Goal: Task Accomplishment & Management: Manage account settings

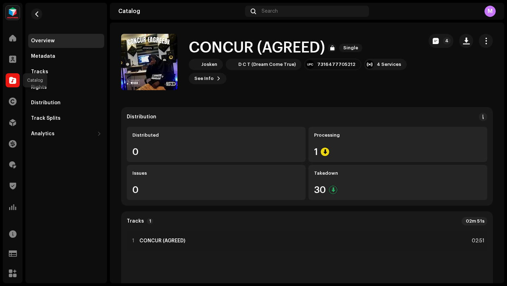
click at [12, 76] on div at bounding box center [13, 80] width 14 height 14
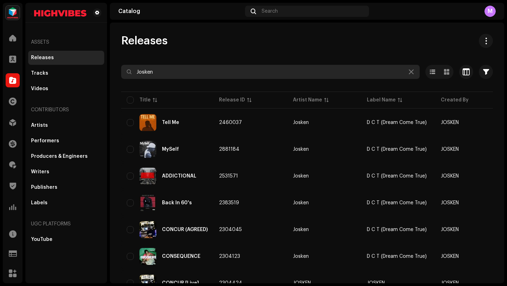
click at [155, 73] on input "Josken" at bounding box center [270, 72] width 299 height 14
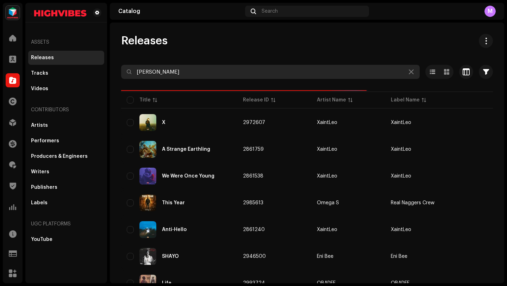
type input "[PERSON_NAME]"
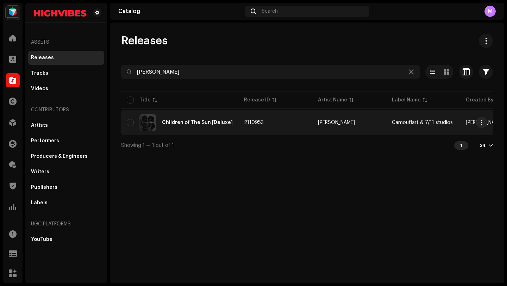
click at [259, 124] on span "2110953" at bounding box center [254, 122] width 20 height 5
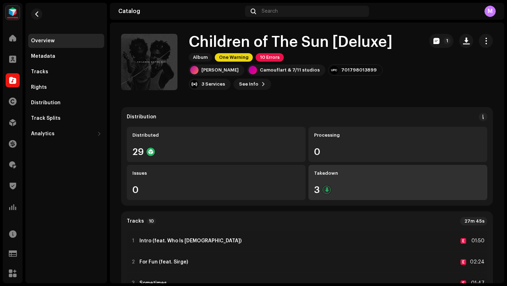
click at [333, 188] on div "3" at bounding box center [398, 189] width 168 height 9
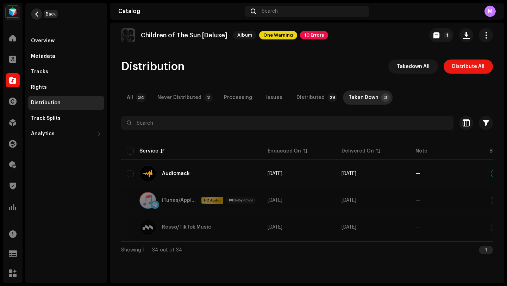
click at [38, 15] on span "button" at bounding box center [36, 14] width 5 height 6
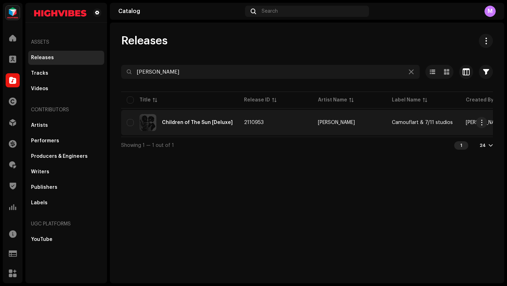
click at [273, 131] on td "2110953" at bounding box center [276, 122] width 74 height 25
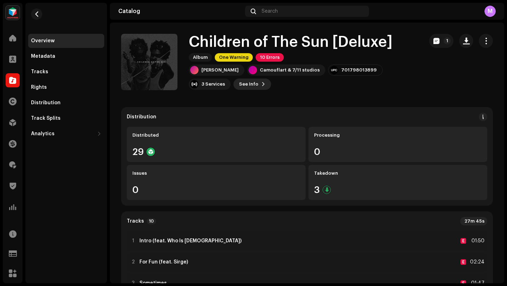
click at [239, 83] on span "See Info" at bounding box center [248, 84] width 19 height 14
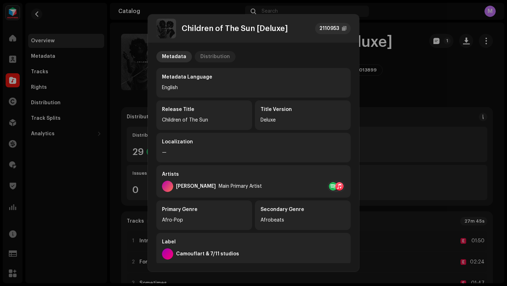
click at [210, 55] on div "Distribution" at bounding box center [215, 56] width 30 height 11
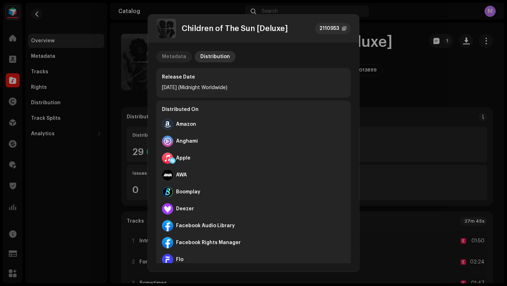
click at [176, 53] on div "Metadata" at bounding box center [174, 56] width 24 height 11
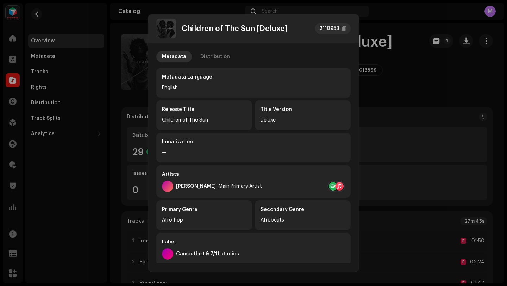
click at [336, 188] on div at bounding box center [339, 186] width 8 height 8
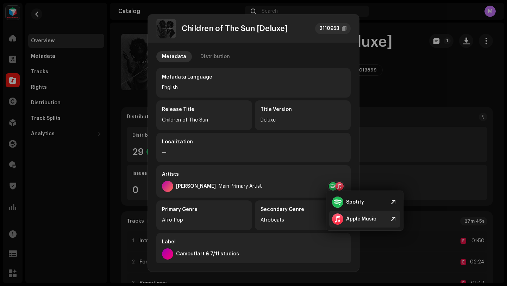
click at [341, 218] on div at bounding box center [337, 219] width 11 height 11
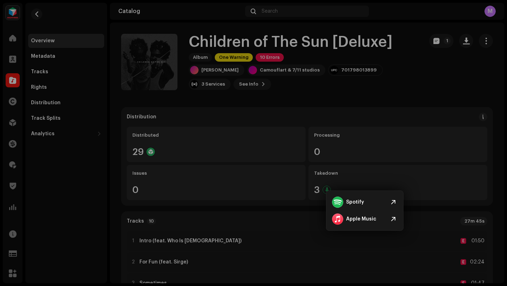
click at [378, 106] on div "Children of The Sun [Deluxe] 2110953 Metadata Distribution Metadata Language En…" at bounding box center [253, 143] width 507 height 286
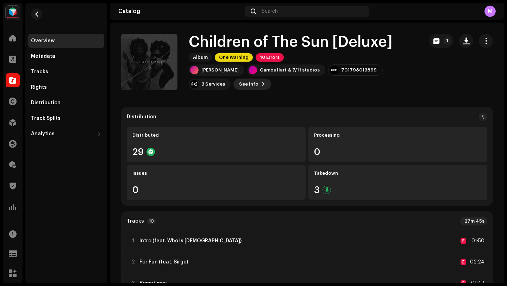
click at [234, 82] on button "See Info" at bounding box center [253, 84] width 38 height 11
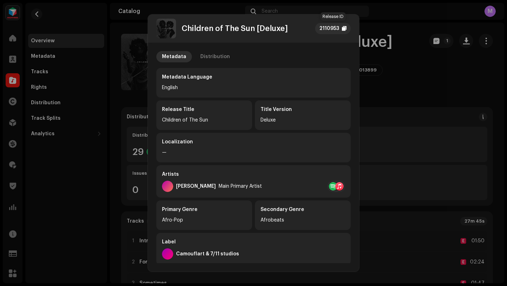
click at [327, 32] on div "2110953" at bounding box center [333, 28] width 36 height 11
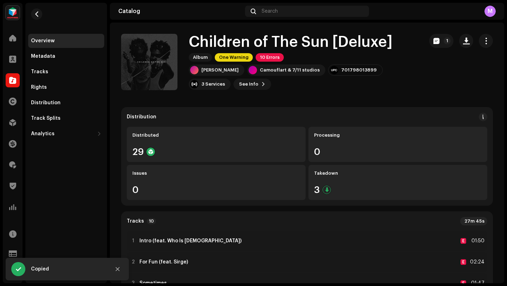
click at [11, 124] on div "Children of The Sun [Deluxe] 2110953 Metadata Distribution Metadata Language En…" at bounding box center [253, 143] width 507 height 286
click at [11, 124] on span at bounding box center [12, 123] width 7 height 6
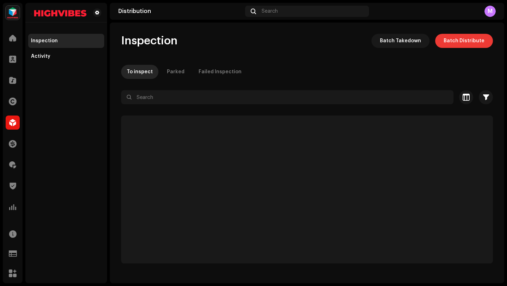
click at [453, 42] on span "Batch Distribute" at bounding box center [464, 41] width 41 height 14
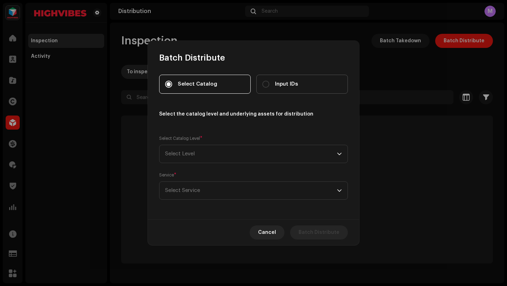
click at [276, 82] on span "Input IDs" at bounding box center [286, 84] width 23 height 8
click at [270, 82] on input "Input IDs" at bounding box center [266, 84] width 7 height 7
radio input "true"
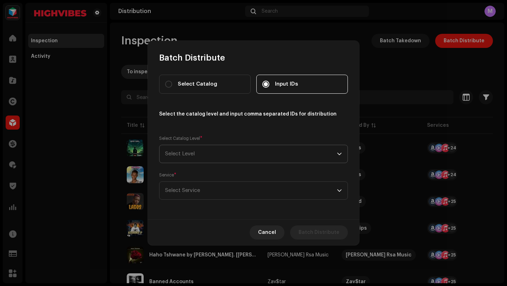
click at [197, 151] on span "Select Level" at bounding box center [251, 154] width 172 height 18
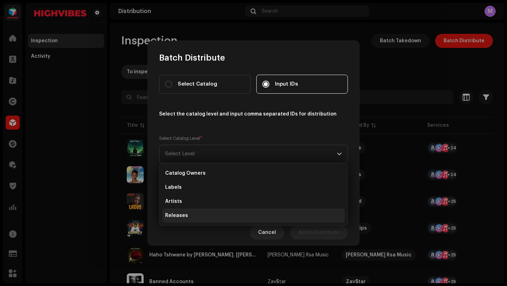
click at [190, 214] on li "Releases" at bounding box center [253, 216] width 183 height 14
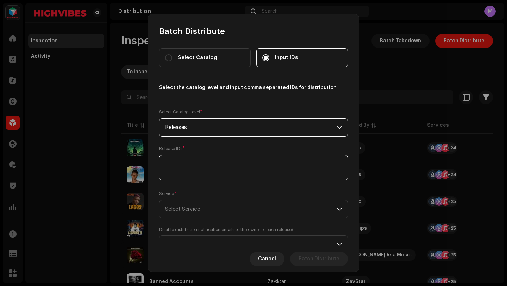
click at [181, 160] on textarea at bounding box center [253, 167] width 189 height 25
paste textarea "2110953"
type textarea "2110953"
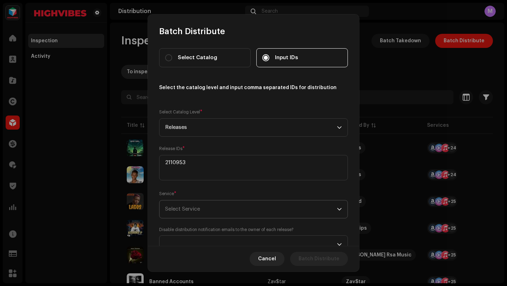
click at [181, 213] on span "Select Service" at bounding box center [251, 209] width 172 height 18
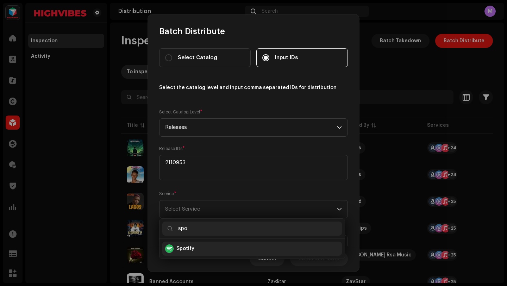
type input "spo"
click at [196, 248] on div "Spotify" at bounding box center [252, 249] width 174 height 8
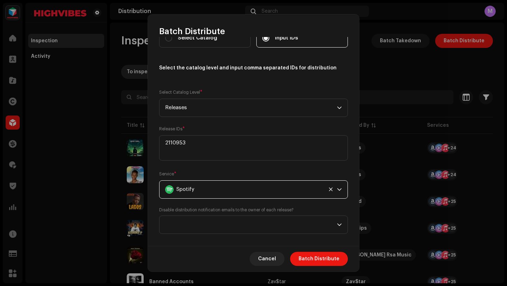
scroll to position [27, 0]
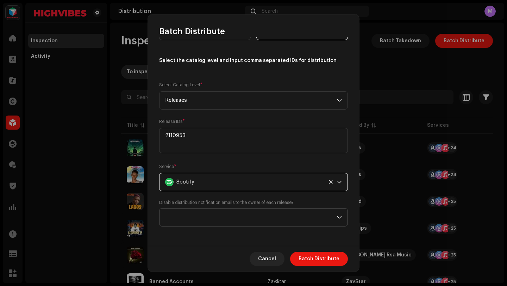
click at [203, 216] on span at bounding box center [251, 218] width 172 height 18
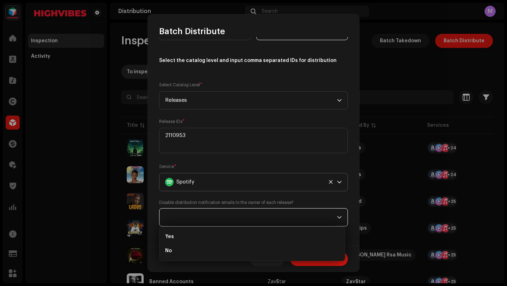
click at [196, 181] on div "Spotify" at bounding box center [244, 182] width 158 height 18
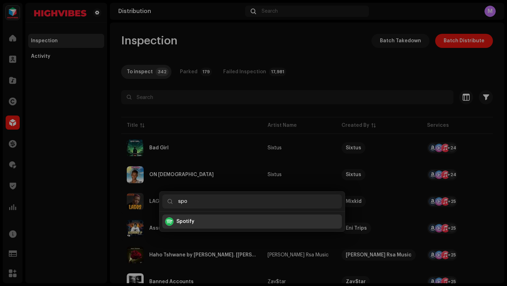
click at [100, 130] on div "Batch Distribute Select Catalog Input IDs Select the catalog level and input co…" at bounding box center [253, 143] width 507 height 286
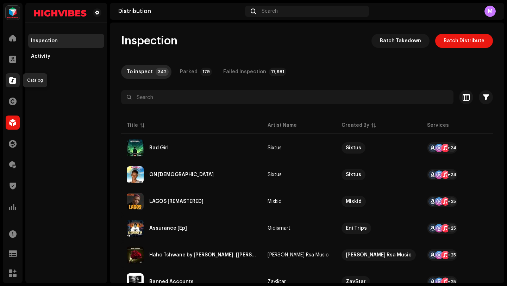
click at [9, 81] on span at bounding box center [12, 81] width 7 height 6
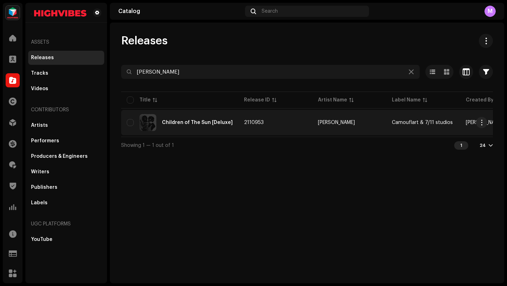
click at [254, 127] on td "2110953" at bounding box center [276, 122] width 74 height 25
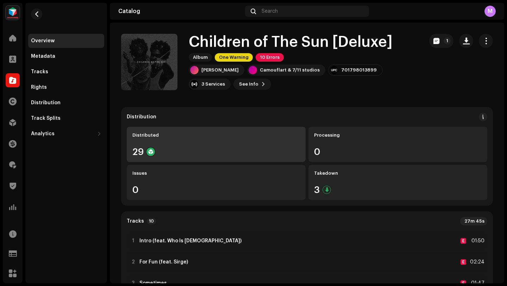
click at [243, 129] on div "Distributed 29" at bounding box center [216, 144] width 179 height 35
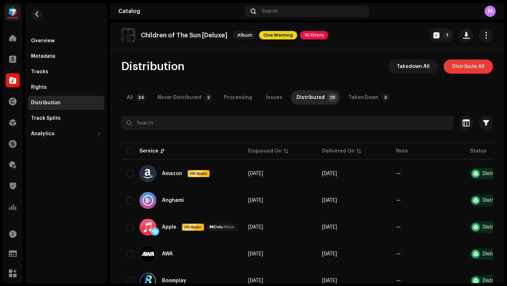
click at [454, 70] on span "Distribute All" at bounding box center [468, 67] width 32 height 14
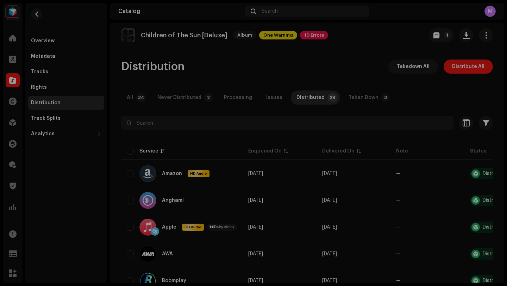
click at [396, 89] on div "Errors & Warnings Error 10 Warnings 1 Address the following issues before you c…" at bounding box center [253, 143] width 507 height 286
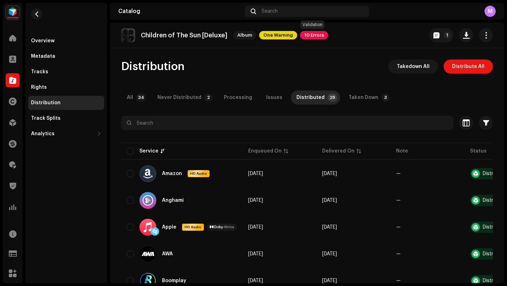
click at [311, 32] on span "10 Errors" at bounding box center [314, 35] width 28 height 8
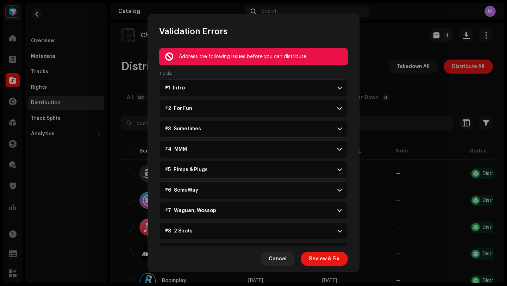
click at [334, 85] on p-accordion-header "#1 Intro" at bounding box center [253, 88] width 189 height 18
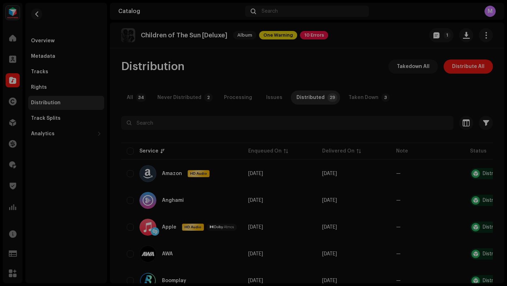
click at [371, 111] on div "Validation Errors Address the following issues before you can distribute. Track…" at bounding box center [253, 143] width 507 height 286
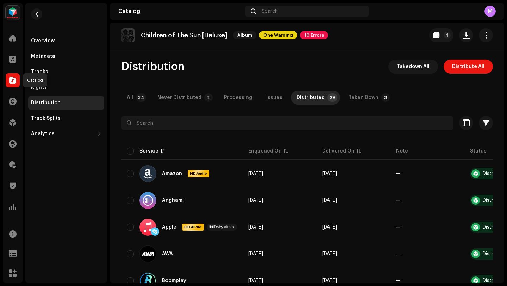
click at [11, 79] on span at bounding box center [12, 81] width 7 height 6
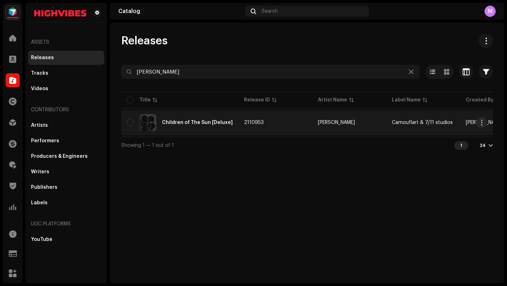
click at [301, 132] on td "2110953" at bounding box center [276, 122] width 74 height 25
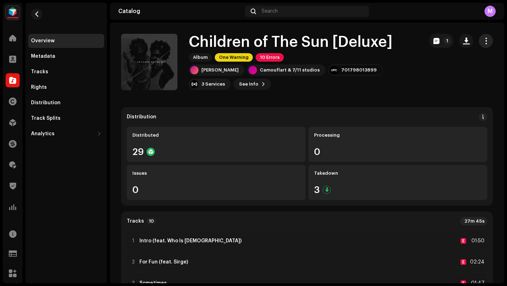
click at [483, 40] on span "button" at bounding box center [486, 41] width 7 height 6
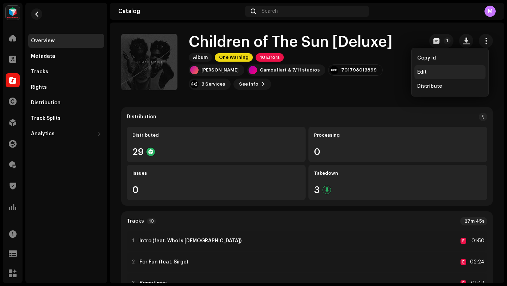
click at [457, 69] on div "Edit" at bounding box center [450, 72] width 71 height 14
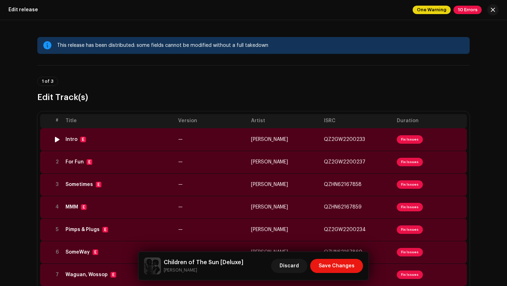
click at [195, 143] on td "—" at bounding box center [211, 139] width 73 height 23
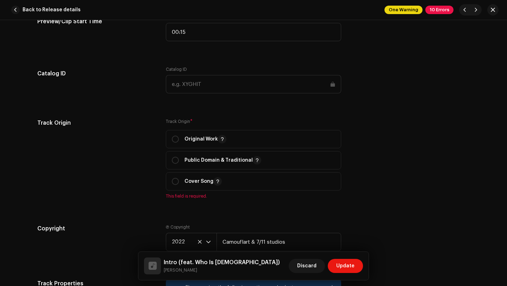
scroll to position [880, 0]
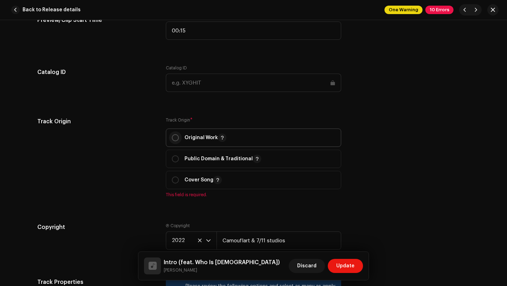
click at [174, 136] on input "radio" at bounding box center [175, 137] width 7 height 7
radio input "true"
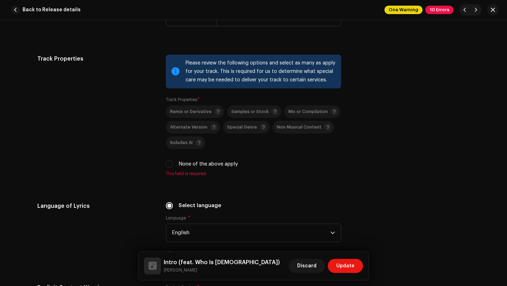
scroll to position [1110, 0]
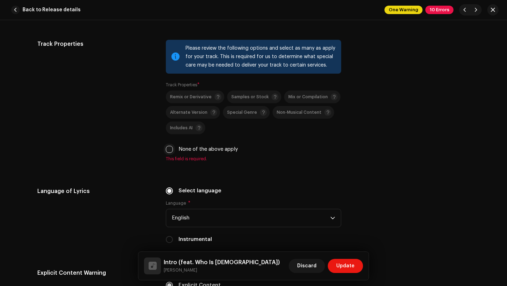
click at [171, 149] on input "None of the above apply" at bounding box center [169, 149] width 7 height 7
checkbox input "true"
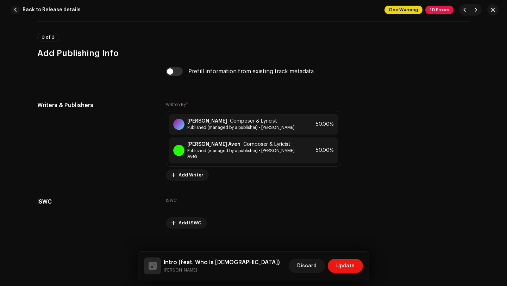
scroll to position [1503, 0]
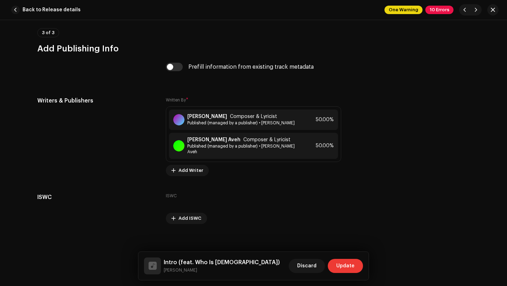
click at [345, 270] on span "Update" at bounding box center [345, 266] width 18 height 14
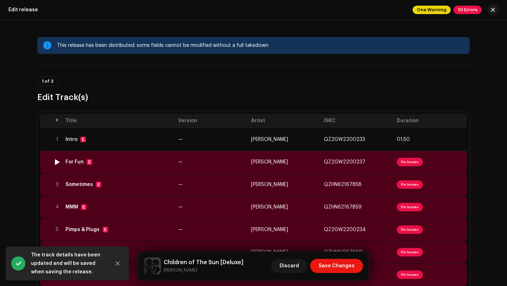
click at [217, 163] on td "—" at bounding box center [211, 162] width 73 height 23
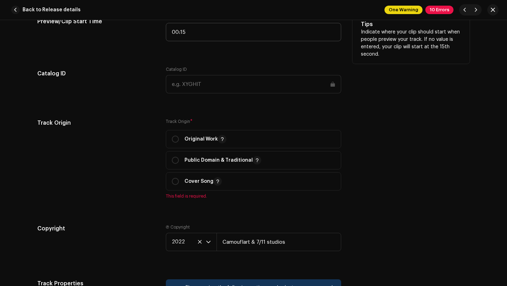
scroll to position [881, 0]
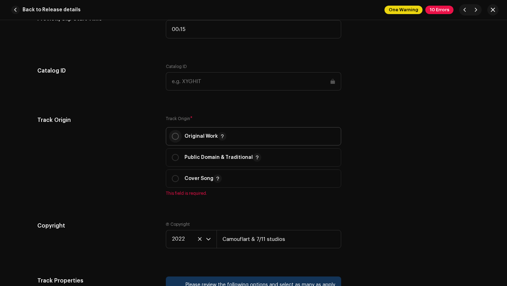
click at [172, 137] on input "radio" at bounding box center [175, 136] width 7 height 7
radio input "true"
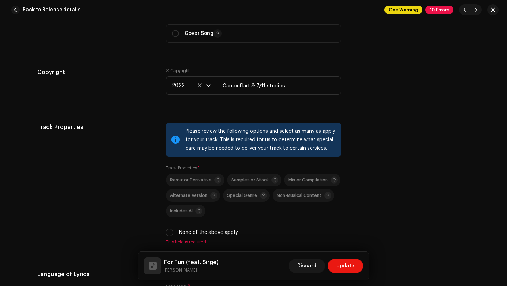
scroll to position [1063, 0]
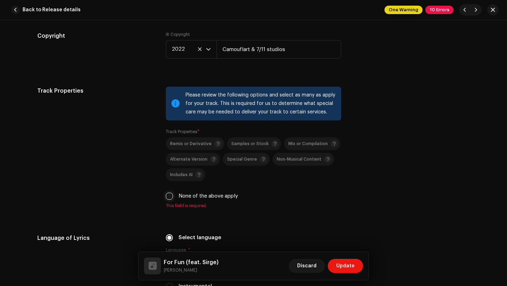
click at [167, 197] on input "None of the above apply" at bounding box center [169, 196] width 7 height 7
checkbox input "true"
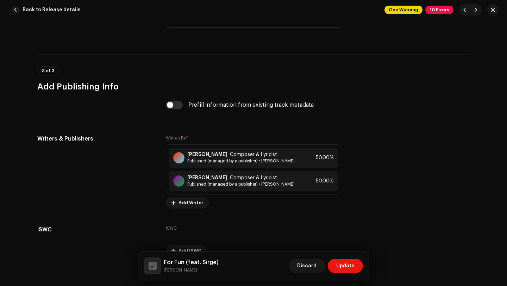
scroll to position [1503, 0]
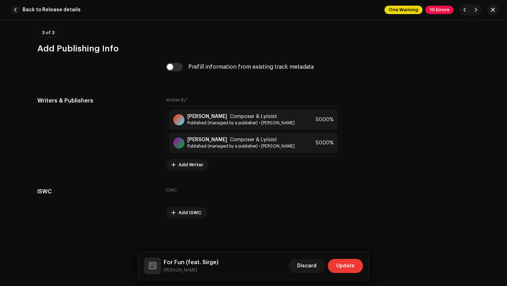
click at [341, 264] on span "Update" at bounding box center [345, 266] width 18 height 14
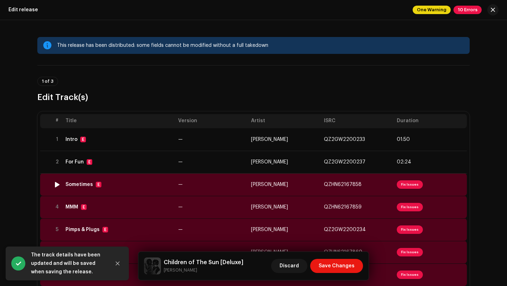
click at [220, 189] on td "—" at bounding box center [211, 184] width 73 height 23
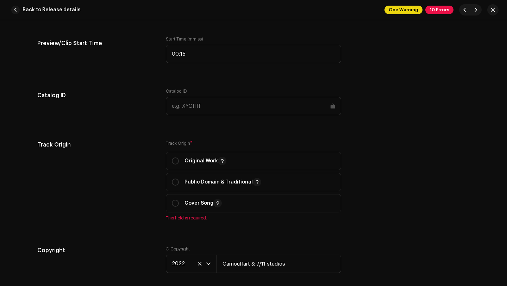
scroll to position [827, 0]
click at [177, 159] on input "radio" at bounding box center [175, 161] width 7 height 7
radio input "true"
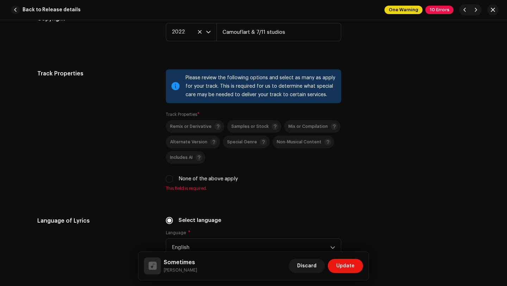
scroll to position [1051, 0]
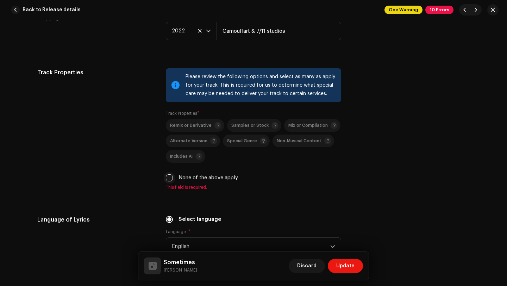
click at [167, 178] on input "None of the above apply" at bounding box center [169, 177] width 7 height 7
checkbox input "true"
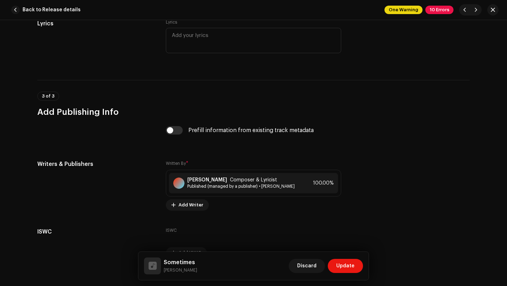
scroll to position [1456, 0]
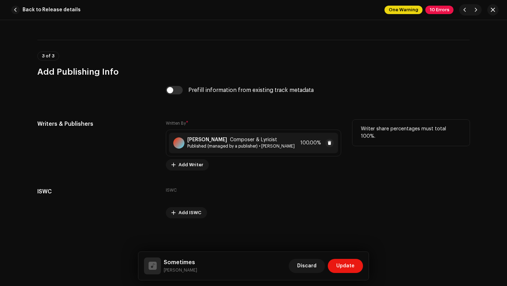
click at [279, 143] on span "Published (managed by a publisher) • [PERSON_NAME]" at bounding box center [240, 146] width 107 height 6
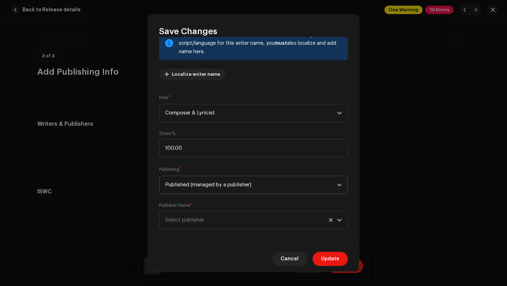
scroll to position [58, 0]
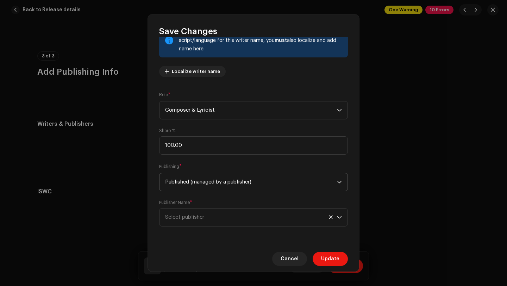
click at [240, 180] on span "Published (managed by a publisher)" at bounding box center [251, 182] width 172 height 18
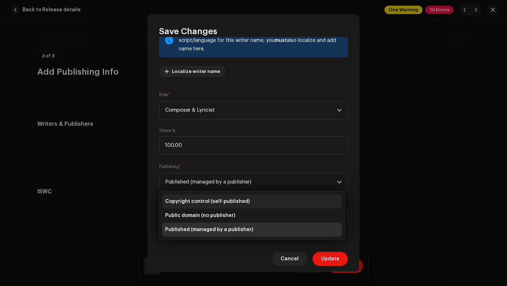
click at [228, 199] on span "Copyright control (self-published)" at bounding box center [207, 201] width 85 height 7
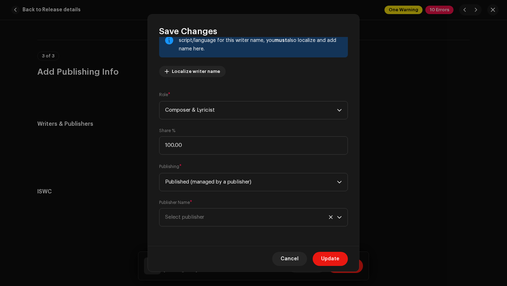
scroll to position [23, 0]
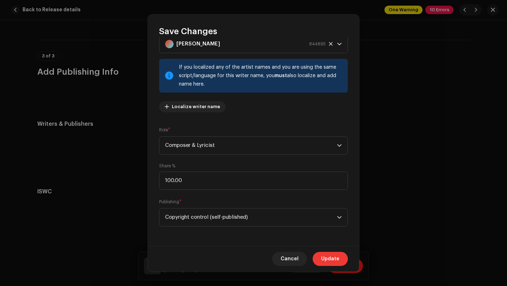
click at [324, 259] on span "Update" at bounding box center [330, 259] width 18 height 14
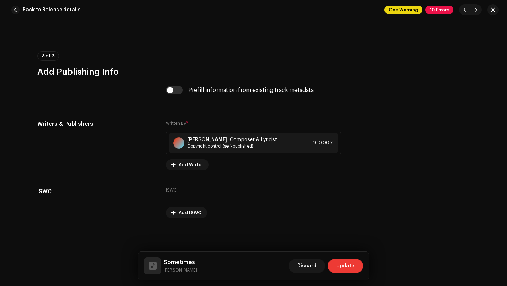
click at [333, 270] on button "Update" at bounding box center [345, 266] width 35 height 14
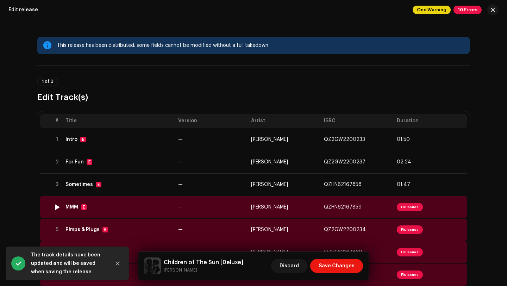
click at [241, 205] on td "—" at bounding box center [211, 207] width 73 height 23
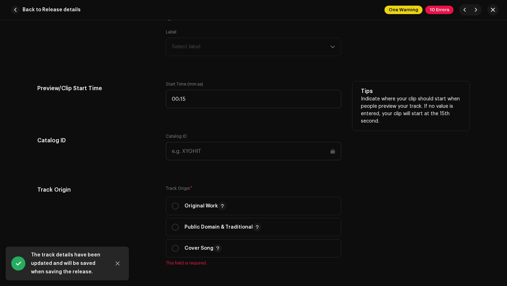
scroll to position [812, 0]
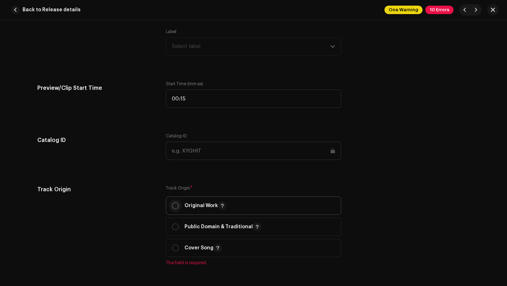
click at [173, 205] on input "radio" at bounding box center [175, 205] width 7 height 7
radio input "true"
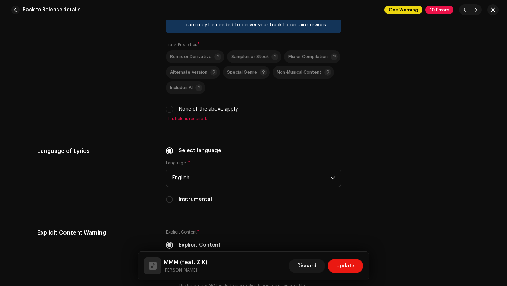
scroll to position [1150, 0]
click at [166, 112] on input "None of the above apply" at bounding box center [169, 108] width 7 height 7
checkbox input "true"
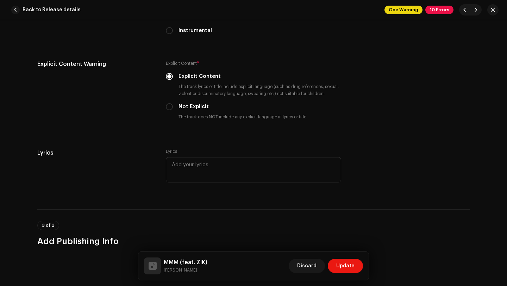
scroll to position [1503, 0]
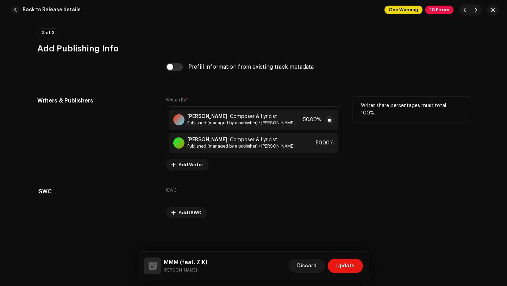
click at [226, 126] on div "[PERSON_NAME] Composer & Lyricist Published (managed by a publisher) • [PERSON_…" at bounding box center [253, 120] width 169 height 20
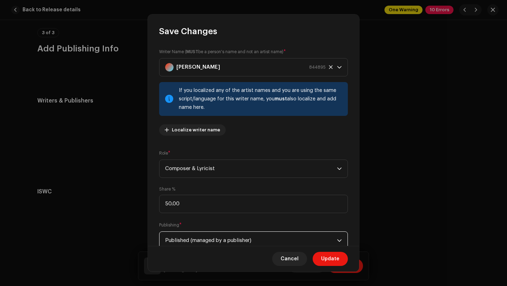
click at [198, 239] on span "Published (managed by a publisher)" at bounding box center [251, 241] width 172 height 18
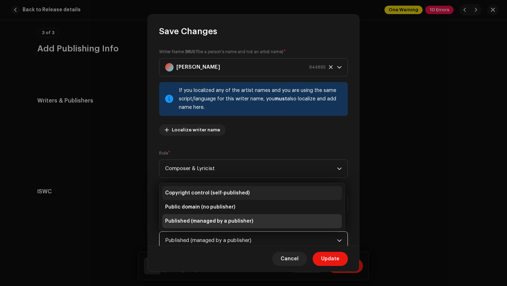
click at [198, 193] on span "Copyright control (self-published)" at bounding box center [207, 193] width 85 height 7
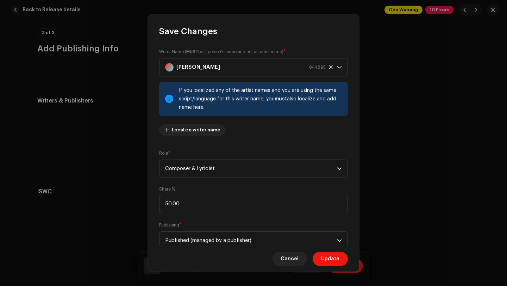
scroll to position [3, 0]
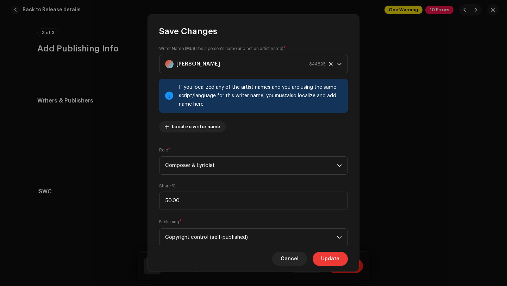
click at [325, 257] on span "Update" at bounding box center [330, 259] width 18 height 14
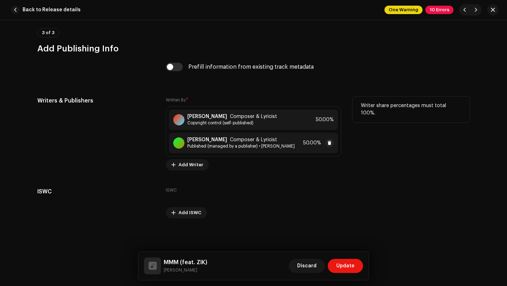
click at [271, 146] on span "Published (managed by a publisher) • [PERSON_NAME]" at bounding box center [240, 146] width 107 height 6
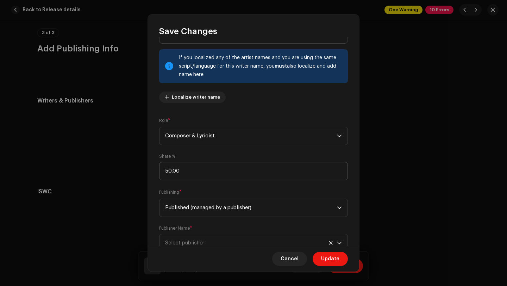
scroll to position [58, 0]
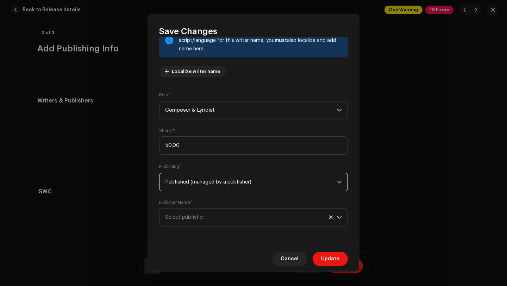
click at [239, 186] on span "Published (managed by a publisher)" at bounding box center [251, 182] width 172 height 18
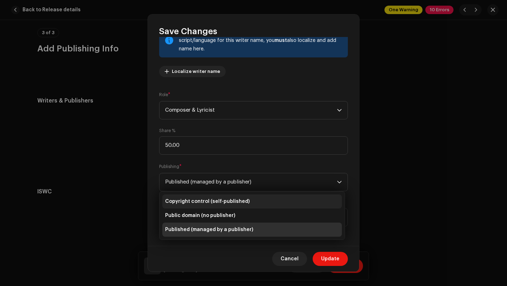
click at [232, 205] on li "Copyright control (self-published)" at bounding box center [252, 202] width 180 height 14
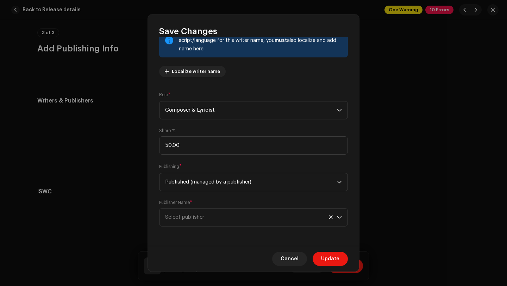
scroll to position [23, 0]
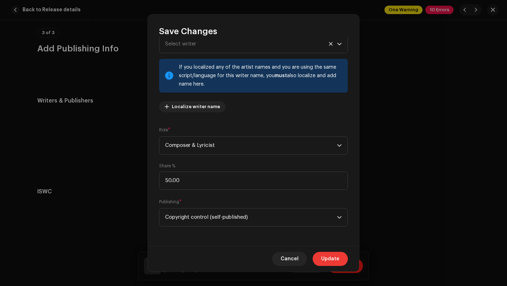
click at [327, 253] on span "Update" at bounding box center [330, 259] width 18 height 14
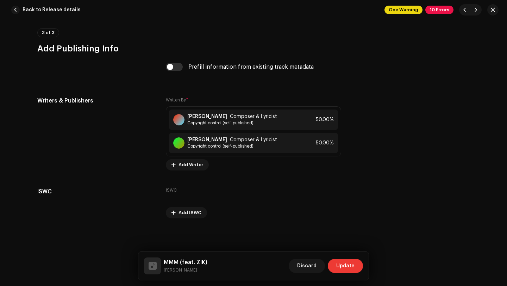
click at [342, 265] on span "Update" at bounding box center [345, 266] width 18 height 14
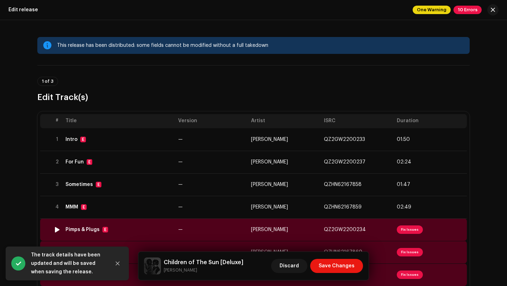
click at [207, 229] on td "—" at bounding box center [211, 229] width 73 height 23
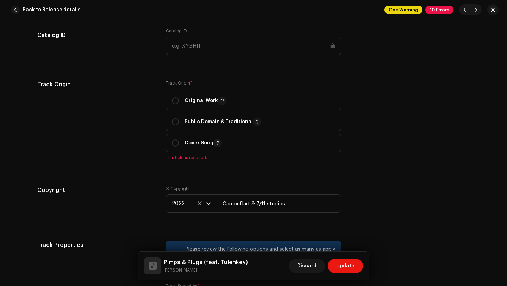
scroll to position [926, 0]
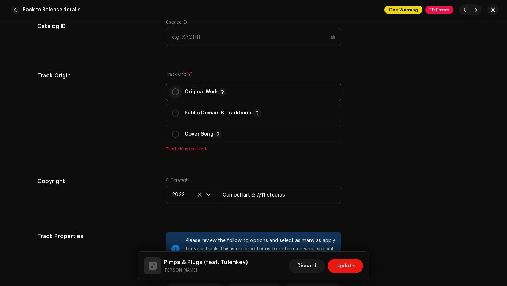
click at [173, 91] on input "radio" at bounding box center [175, 91] width 7 height 7
radio input "true"
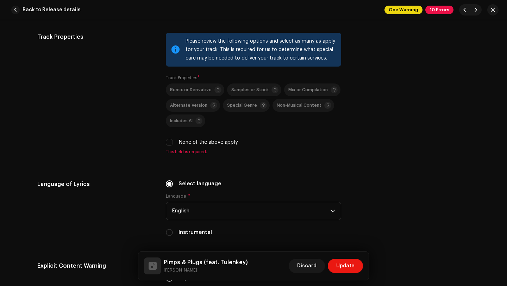
scroll to position [1117, 0]
click at [168, 141] on input "None of the above apply" at bounding box center [169, 141] width 7 height 7
checkbox input "true"
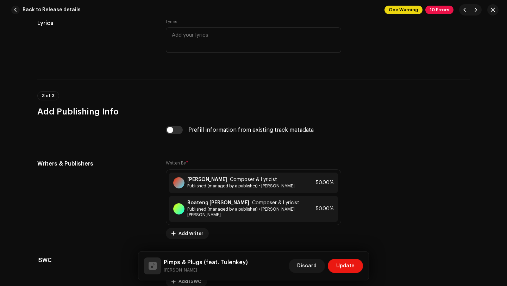
scroll to position [1501, 0]
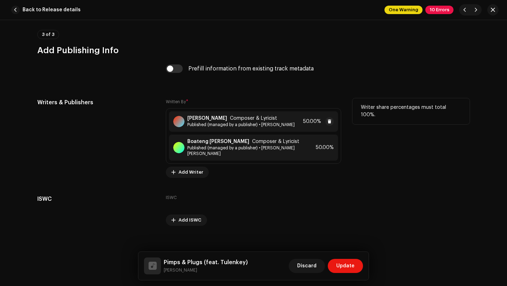
click at [295, 120] on div "[PERSON_NAME] Composer & Lyricist" at bounding box center [240, 119] width 107 height 6
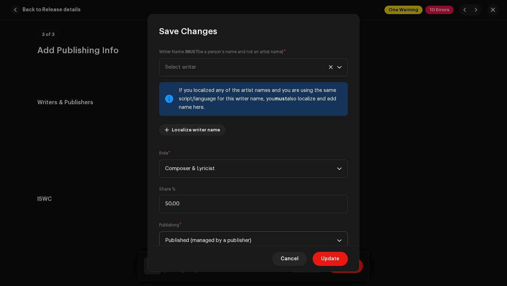
click at [231, 240] on span "Published (managed by a publisher)" at bounding box center [251, 241] width 172 height 18
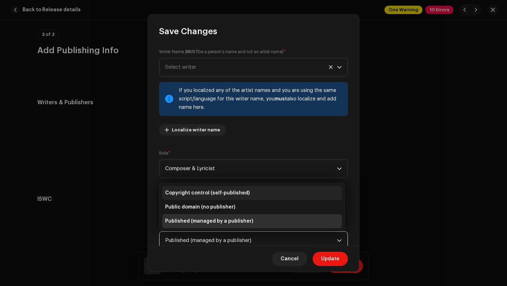
click at [215, 193] on span "Copyright control (self-published)" at bounding box center [207, 193] width 85 height 7
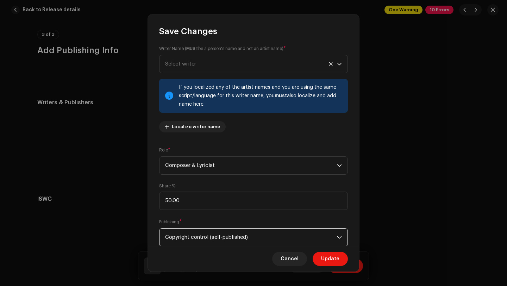
scroll to position [23, 0]
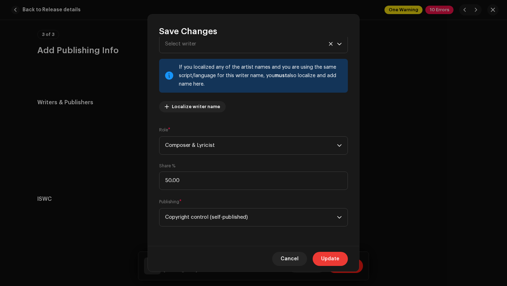
click at [335, 258] on span "Update" at bounding box center [330, 259] width 18 height 14
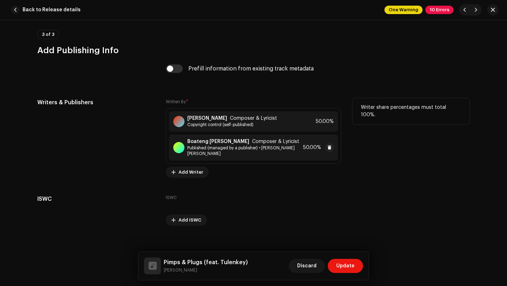
click at [259, 147] on span "Published (managed by a publisher) • [PERSON_NAME] [PERSON_NAME]" at bounding box center [243, 150] width 113 height 11
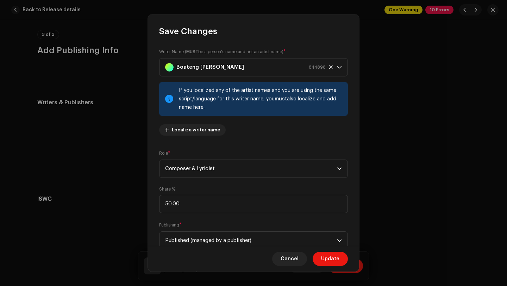
scroll to position [58, 0]
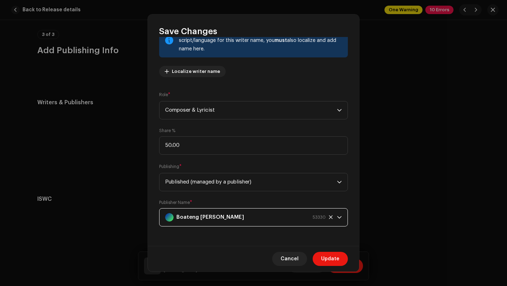
click at [231, 215] on div "Boateng [PERSON_NAME] 53330" at bounding box center [245, 218] width 161 height 18
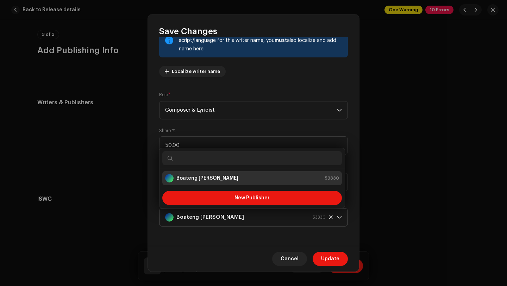
click at [227, 224] on strong "Boateng [PERSON_NAME]" at bounding box center [211, 218] width 68 height 18
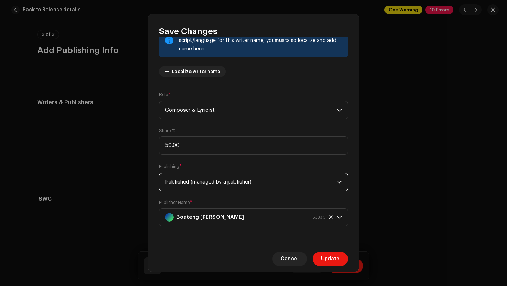
click at [221, 185] on span "Published (managed by a publisher)" at bounding box center [251, 182] width 172 height 18
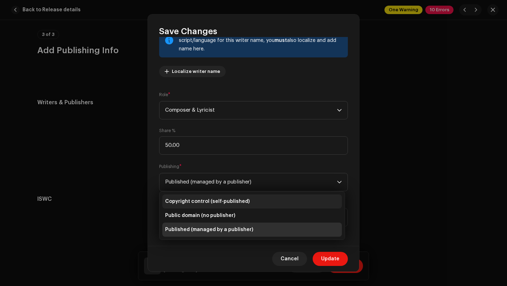
click at [220, 198] on span "Copyright control (self-published)" at bounding box center [207, 201] width 85 height 7
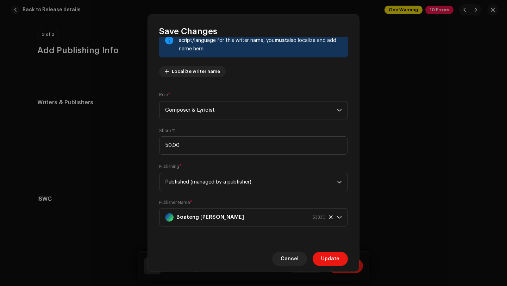
scroll to position [23, 0]
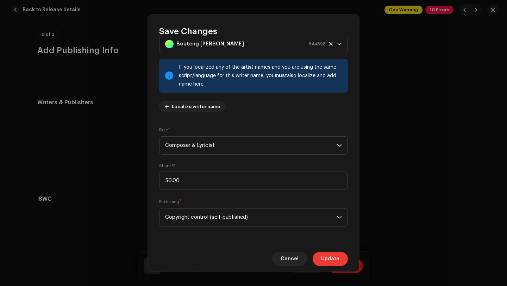
click at [327, 260] on span "Update" at bounding box center [330, 259] width 18 height 14
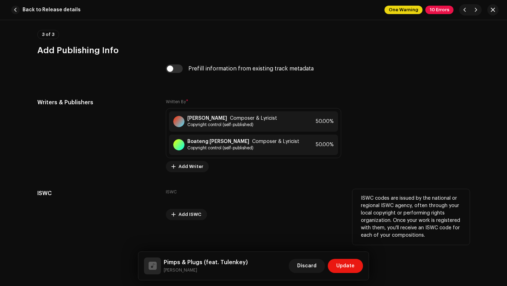
scroll to position [1503, 0]
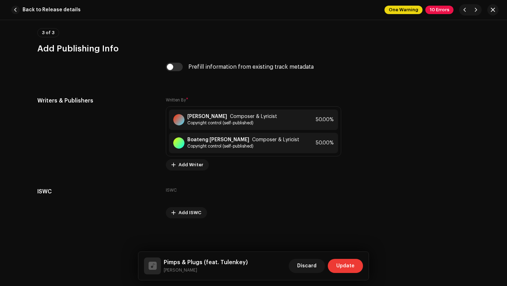
click at [340, 265] on span "Update" at bounding box center [345, 266] width 18 height 14
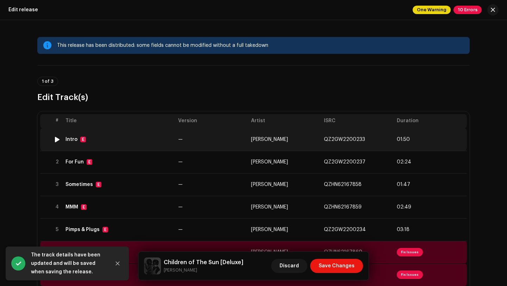
click at [186, 143] on td "—" at bounding box center [211, 139] width 73 height 23
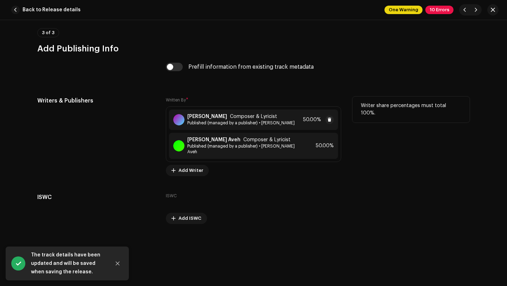
click at [288, 128] on div "[PERSON_NAME] Composer & Lyricist Published (managed by a publisher) • [PERSON_…" at bounding box center [253, 120] width 169 height 20
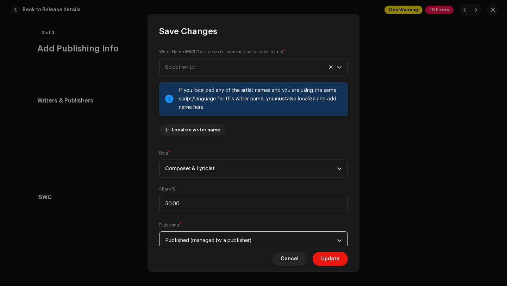
click at [231, 239] on span "Published (managed by a publisher)" at bounding box center [251, 241] width 172 height 18
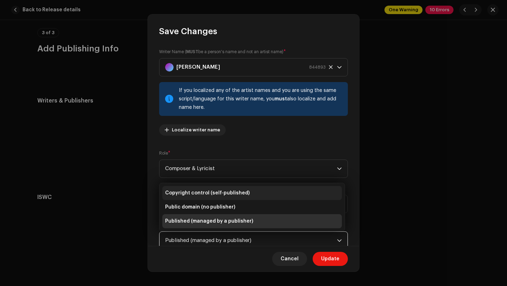
click at [225, 192] on span "Copyright control (self-published)" at bounding box center [207, 193] width 85 height 7
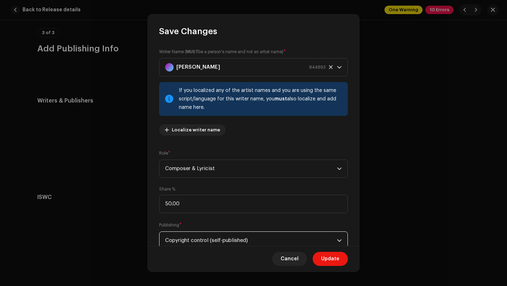
scroll to position [3, 0]
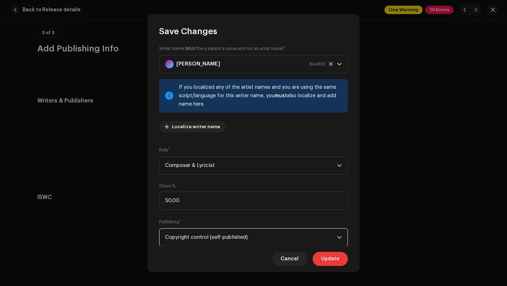
click at [323, 257] on span "Update" at bounding box center [330, 259] width 18 height 14
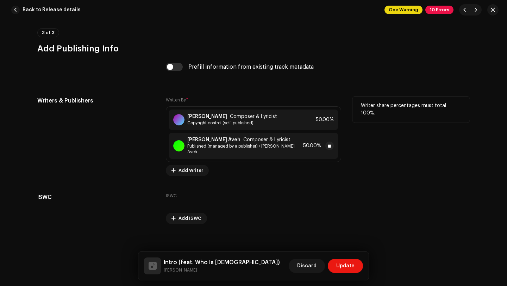
click at [280, 144] on span "Published (managed by a publisher) • [PERSON_NAME] Aveh" at bounding box center [243, 148] width 113 height 11
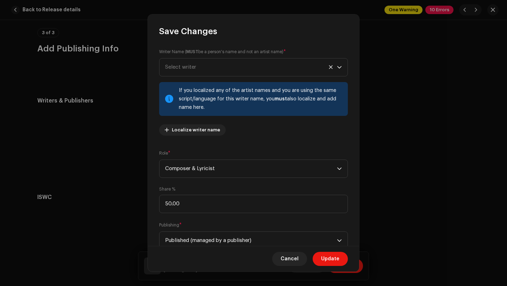
scroll to position [58, 0]
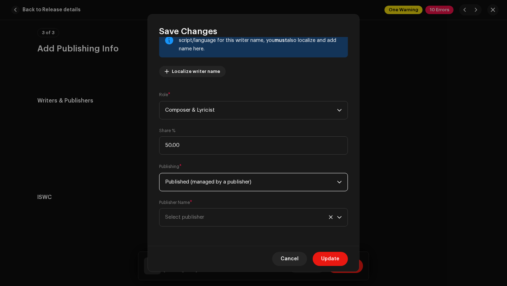
click at [233, 184] on span "Published (managed by a publisher)" at bounding box center [251, 182] width 172 height 18
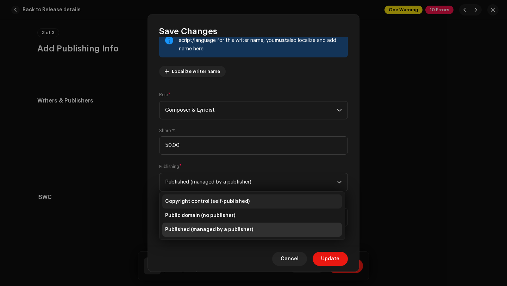
click at [227, 196] on li "Copyright control (self-published)" at bounding box center [252, 202] width 180 height 14
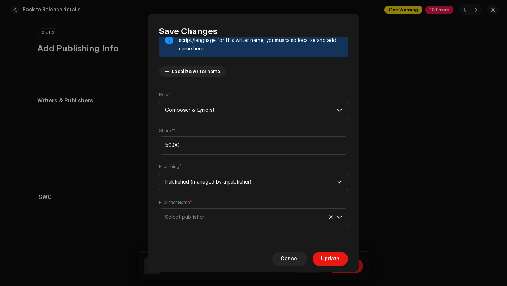
scroll to position [23, 0]
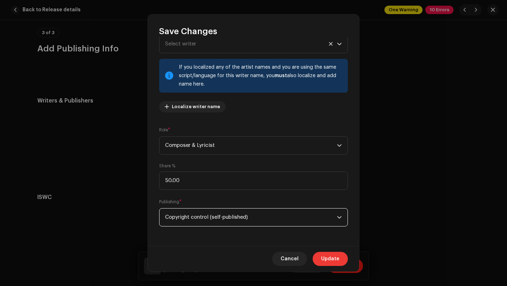
click at [318, 261] on button "Update" at bounding box center [330, 259] width 35 height 14
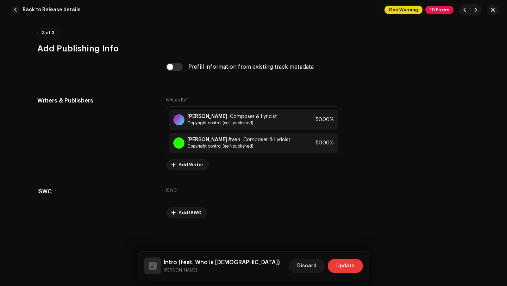
click at [329, 266] on button "Update" at bounding box center [345, 266] width 35 height 14
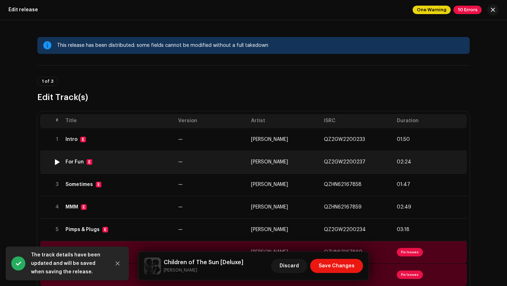
click at [233, 159] on td "—" at bounding box center [211, 162] width 73 height 23
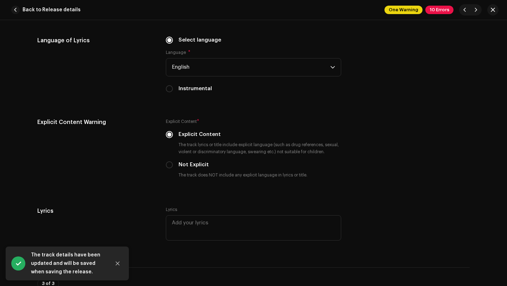
scroll to position [1503, 0]
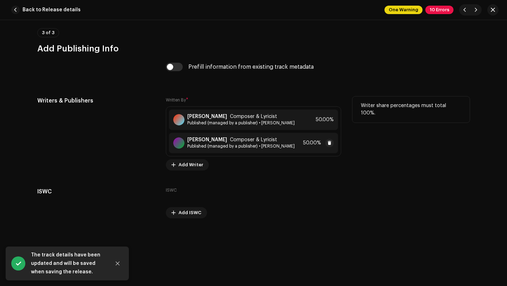
click at [272, 146] on span "Published (managed by a publisher) • [PERSON_NAME]" at bounding box center [240, 146] width 107 height 6
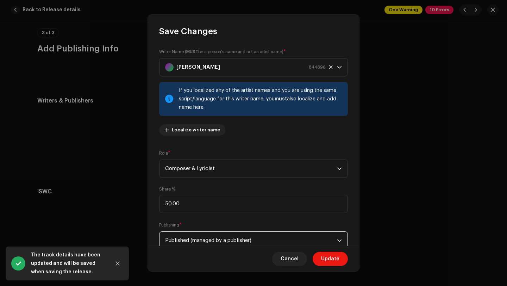
click at [251, 237] on span "Published (managed by a publisher)" at bounding box center [251, 241] width 172 height 18
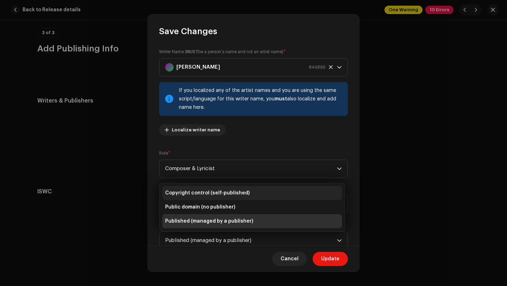
click at [245, 197] on li "Copyright control (self-published)" at bounding box center [252, 193] width 180 height 14
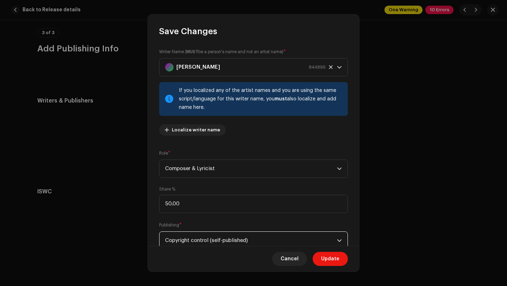
scroll to position [3, 0]
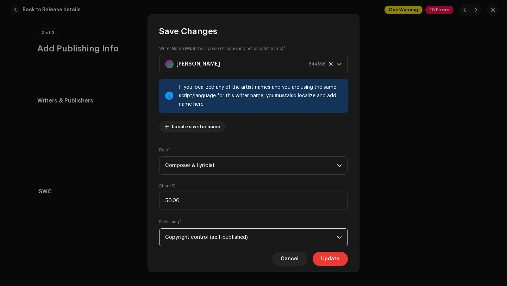
click at [323, 257] on span "Update" at bounding box center [330, 259] width 18 height 14
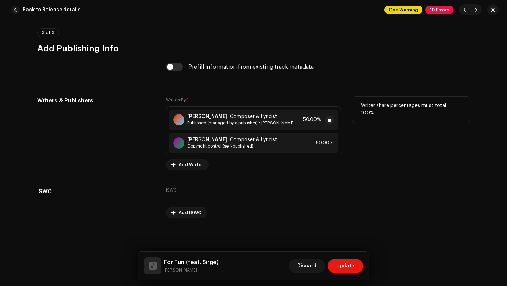
click at [283, 119] on div "[PERSON_NAME] Composer & Lyricist" at bounding box center [240, 117] width 107 height 6
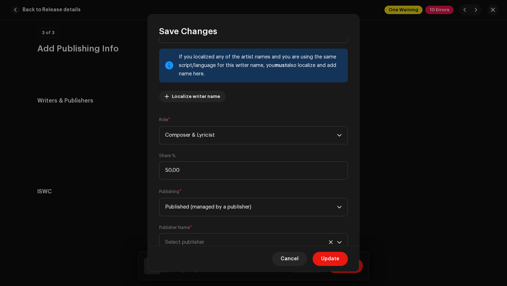
scroll to position [58, 0]
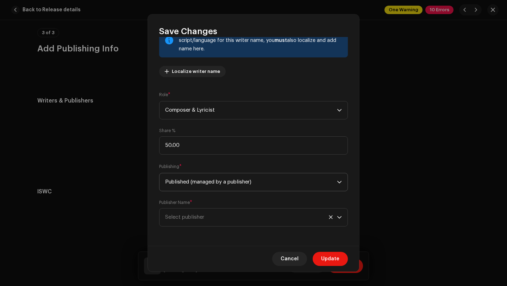
click at [247, 188] on span "Published (managed by a publisher)" at bounding box center [251, 182] width 172 height 18
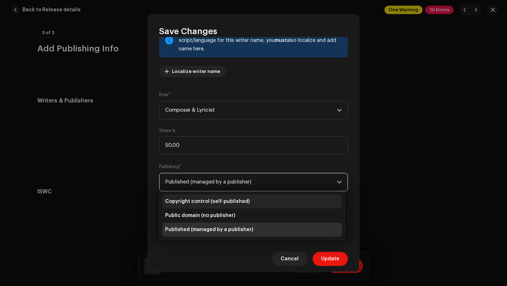
click at [255, 205] on li "Copyright control (self-published)" at bounding box center [252, 202] width 180 height 14
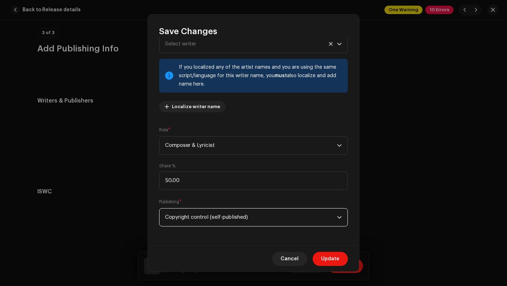
scroll to position [23, 0]
click at [317, 260] on button "Update" at bounding box center [330, 259] width 35 height 14
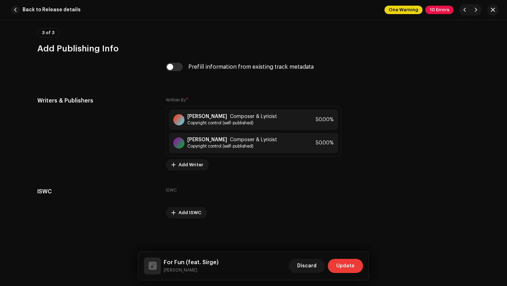
click at [345, 267] on span "Update" at bounding box center [345, 266] width 18 height 14
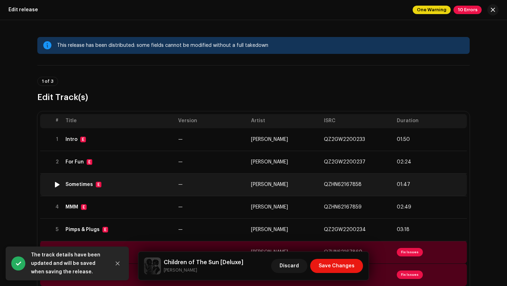
click at [225, 187] on td "—" at bounding box center [211, 184] width 73 height 23
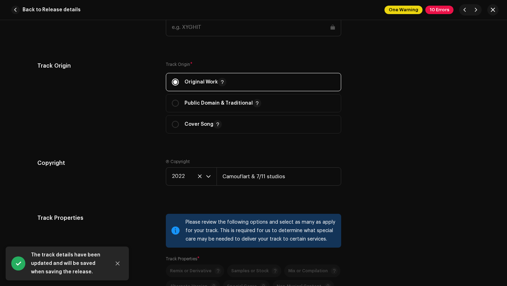
scroll to position [1450, 0]
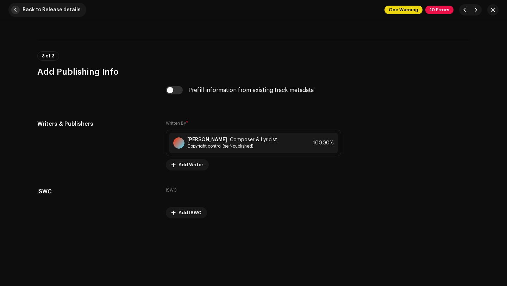
click at [67, 10] on span "Back to Release details" at bounding box center [52, 10] width 58 height 14
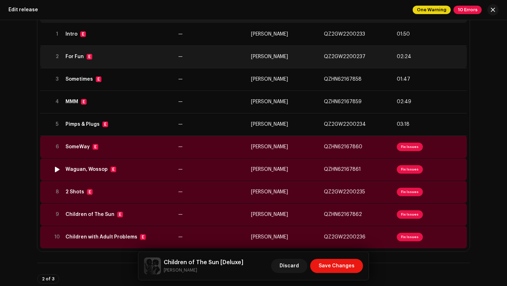
scroll to position [109, 0]
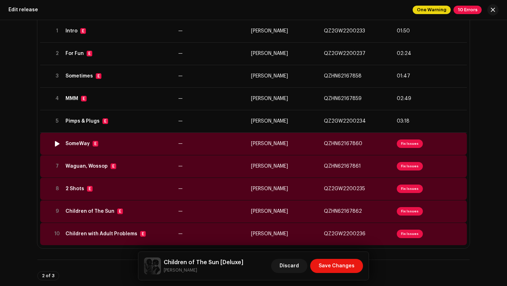
click at [125, 144] on div "SomeWay E" at bounding box center [119, 144] width 107 height 6
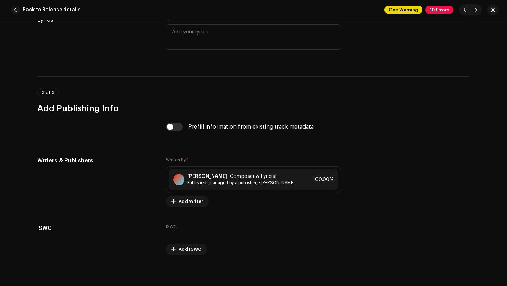
scroll to position [1472, 0]
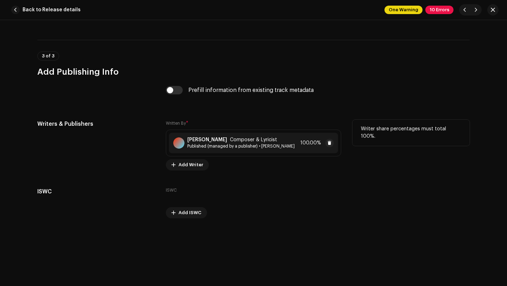
click at [243, 151] on div "[PERSON_NAME] Composer & Lyricist Published (managed by a publisher) • [PERSON_…" at bounding box center [253, 143] width 169 height 20
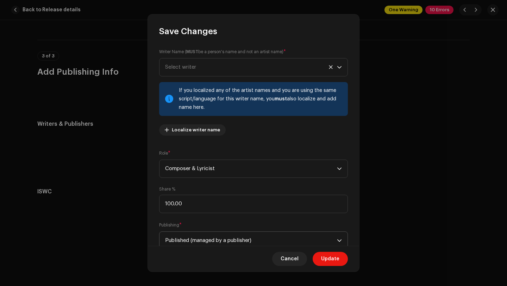
click at [216, 241] on span "Published (managed by a publisher)" at bounding box center [251, 241] width 172 height 18
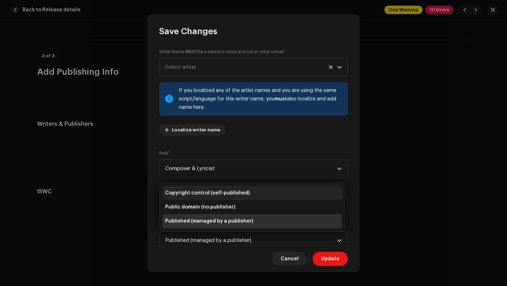
click at [215, 191] on span "Copyright control (self-published)" at bounding box center [207, 193] width 85 height 7
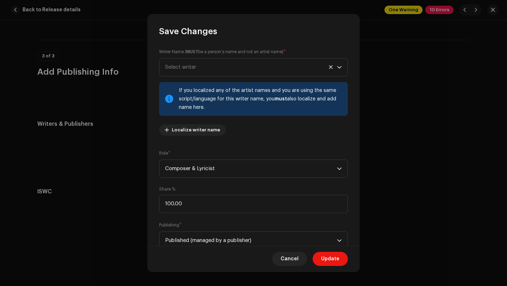
scroll to position [3, 0]
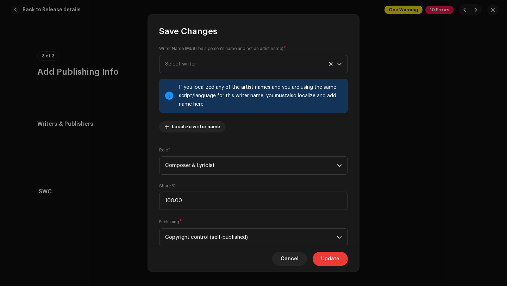
click at [329, 258] on span "Update" at bounding box center [330, 259] width 18 height 14
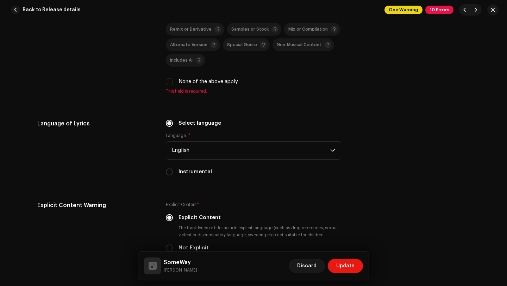
scroll to position [1130, 0]
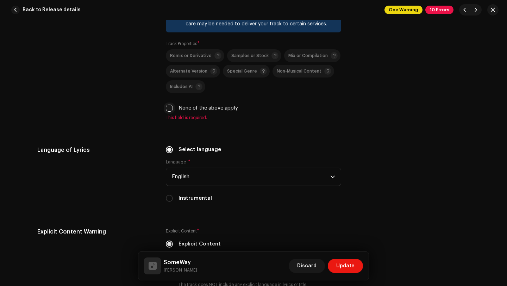
click at [166, 107] on input "None of the above apply" at bounding box center [169, 108] width 7 height 7
checkbox input "true"
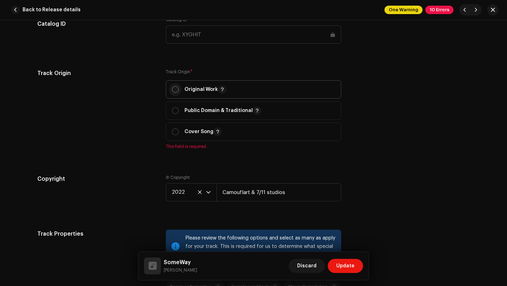
click at [174, 88] on input "radio" at bounding box center [175, 89] width 7 height 7
radio input "true"
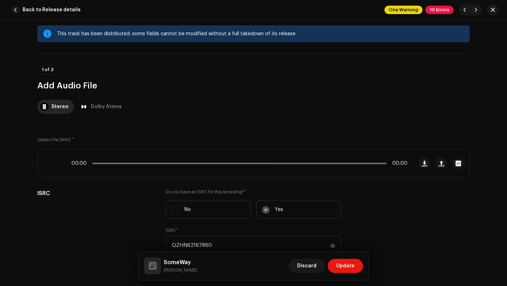
scroll to position [0, 0]
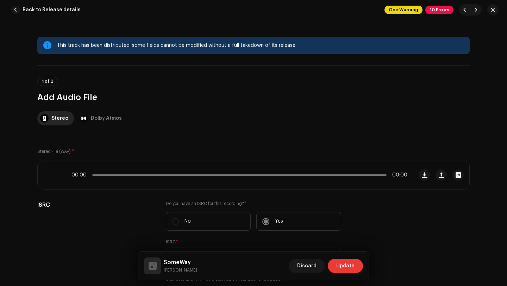
click at [345, 263] on span "Update" at bounding box center [345, 266] width 18 height 14
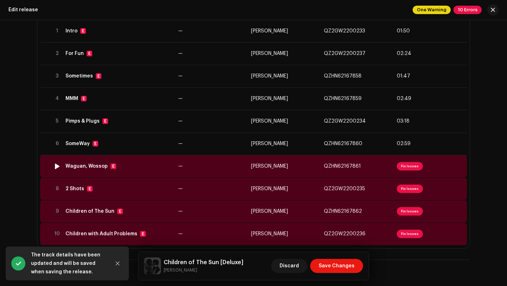
click at [237, 168] on td "—" at bounding box center [211, 166] width 73 height 23
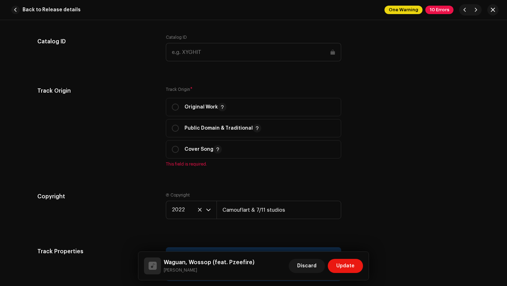
scroll to position [911, 0]
click at [169, 106] on p-togglebutton "Original Work" at bounding box center [253, 107] width 175 height 18
radio input "true"
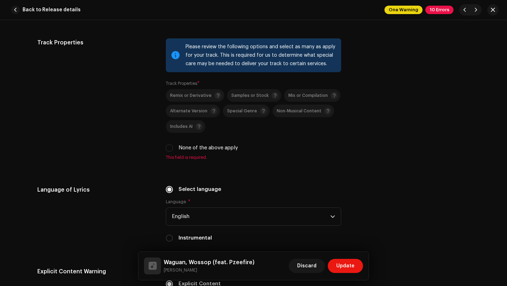
scroll to position [1121, 0]
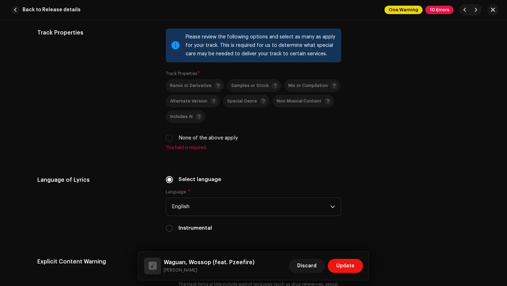
click at [167, 143] on div "Please review the following options and select as many as apply for your track.…" at bounding box center [253, 90] width 175 height 122
click at [169, 138] on input "None of the above apply" at bounding box center [169, 138] width 7 height 7
checkbox input "true"
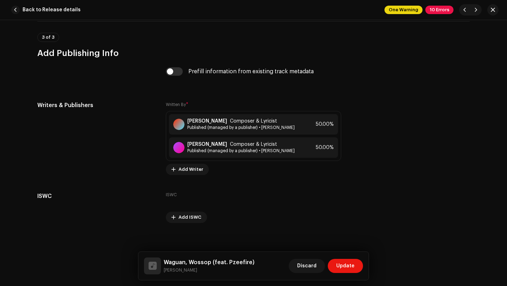
scroll to position [1503, 0]
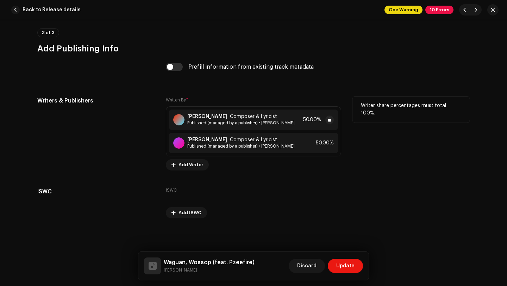
click at [210, 127] on div "[PERSON_NAME] Composer & Lyricist Published (managed by a publisher) • [PERSON_…" at bounding box center [253, 120] width 169 height 20
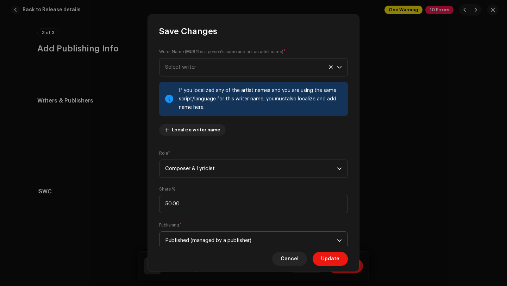
click at [210, 240] on span "Published (managed by a publisher)" at bounding box center [251, 241] width 172 height 18
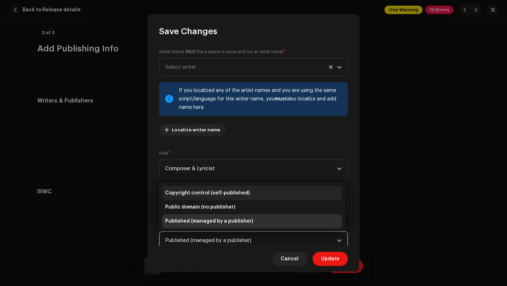
click at [209, 188] on li "Copyright control (self-published)" at bounding box center [252, 193] width 180 height 14
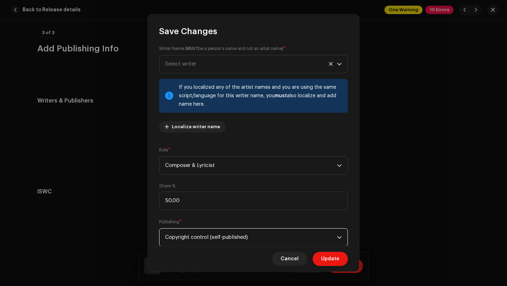
scroll to position [23, 0]
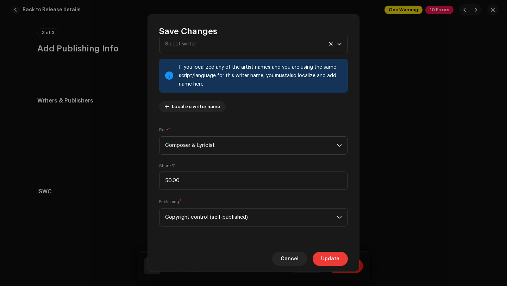
click at [342, 264] on button "Update" at bounding box center [330, 259] width 35 height 14
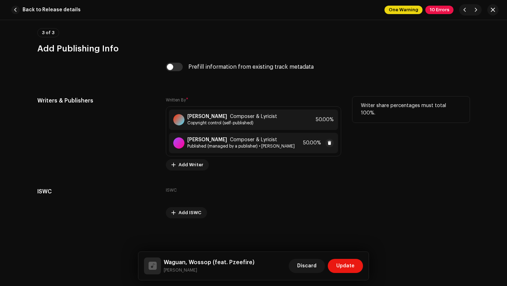
click at [256, 140] on span "Composer & Lyricist" at bounding box center [253, 140] width 47 height 6
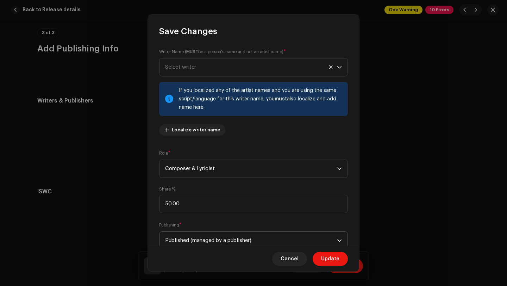
click at [241, 240] on span "Published (managed by a publisher)" at bounding box center [251, 241] width 172 height 18
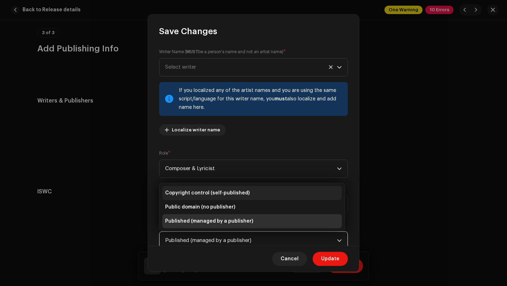
click at [231, 192] on span "Copyright control (self-published)" at bounding box center [207, 193] width 85 height 7
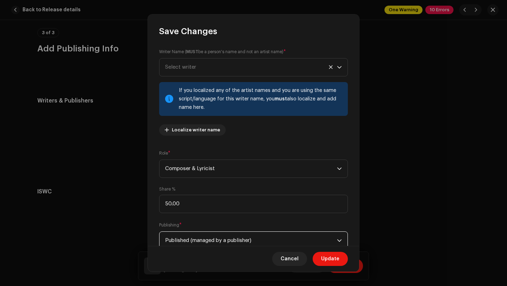
scroll to position [3, 0]
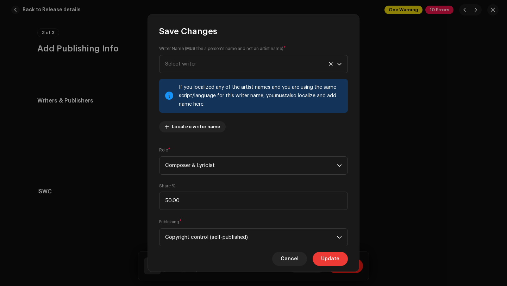
click at [326, 258] on span "Update" at bounding box center [330, 259] width 18 height 14
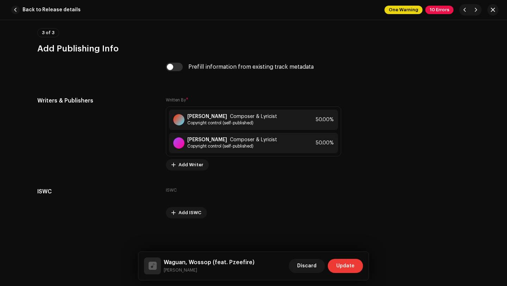
click at [346, 259] on span "Update" at bounding box center [345, 266] width 18 height 14
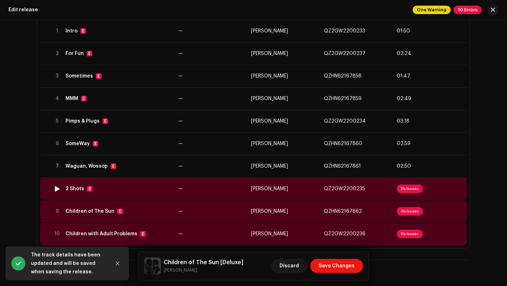
click at [289, 189] on td "[PERSON_NAME]" at bounding box center [284, 189] width 73 height 23
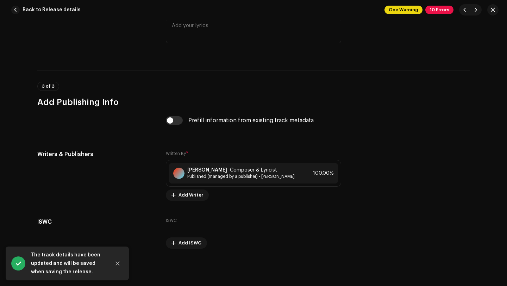
scroll to position [1472, 0]
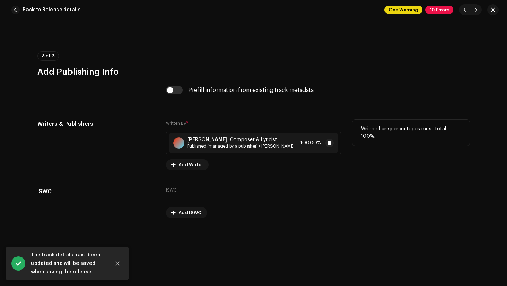
click at [265, 149] on div "[PERSON_NAME] Composer & Lyricist Published (managed by a publisher) • [PERSON_…" at bounding box center [253, 143] width 169 height 20
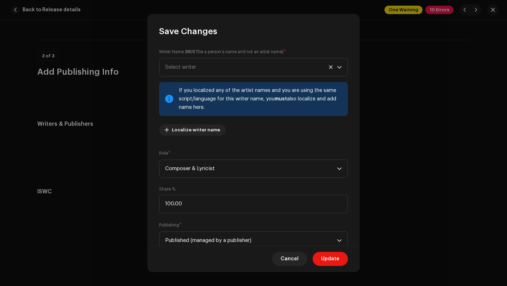
scroll to position [58, 0]
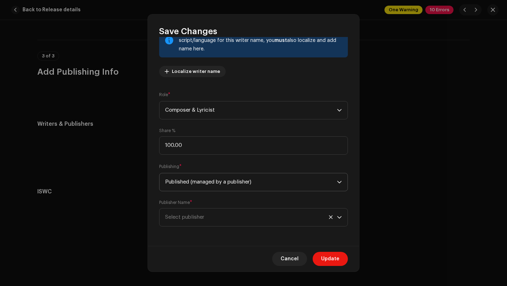
click at [224, 186] on span "Published (managed by a publisher)" at bounding box center [251, 182] width 172 height 18
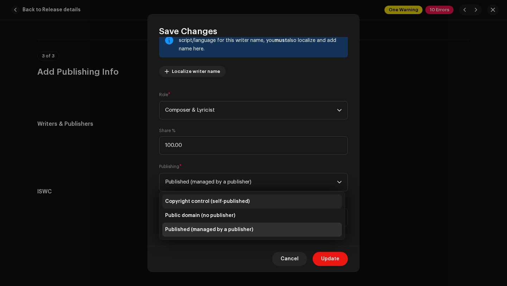
click at [220, 198] on span "Copyright control (self-published)" at bounding box center [207, 201] width 85 height 7
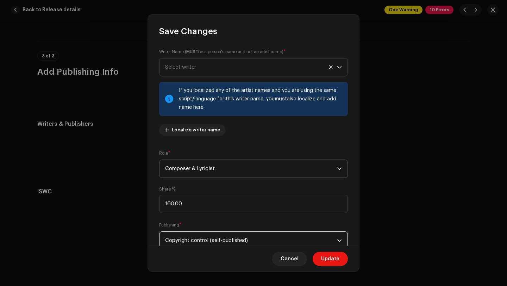
scroll to position [23, 0]
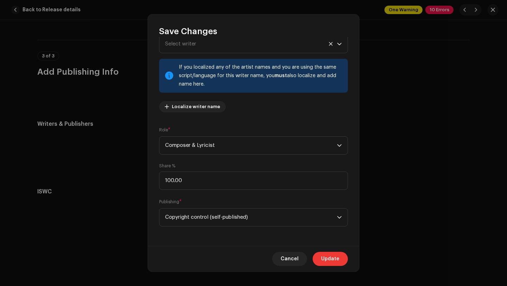
click at [326, 262] on span "Update" at bounding box center [330, 259] width 18 height 14
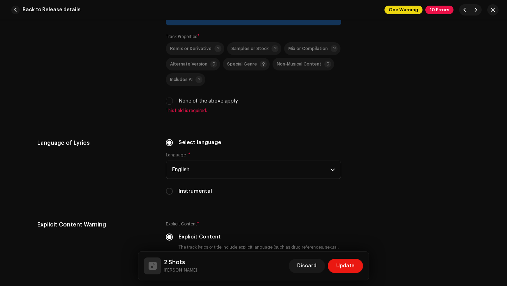
scroll to position [1136, 0]
click at [166, 101] on input "None of the above apply" at bounding box center [169, 101] width 7 height 7
checkbox input "true"
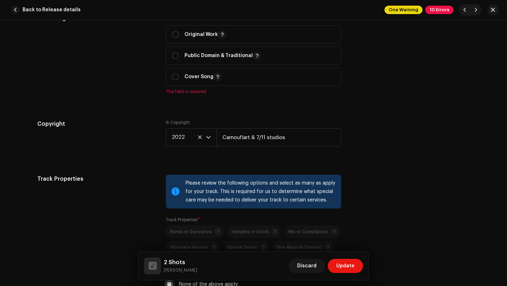
scroll to position [948, 0]
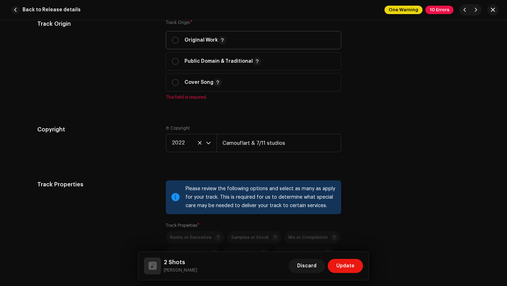
click at [174, 44] on div "Original Work" at bounding box center [199, 40] width 55 height 8
radio input "true"
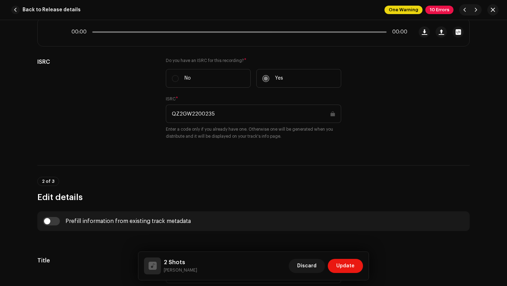
scroll to position [115, 0]
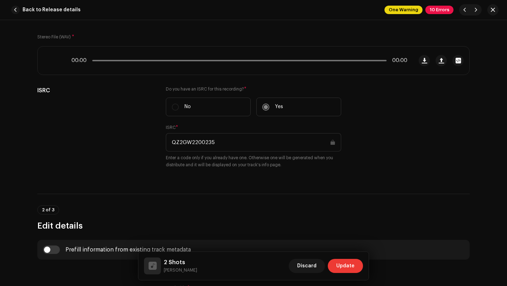
click at [341, 266] on span "Update" at bounding box center [345, 266] width 18 height 14
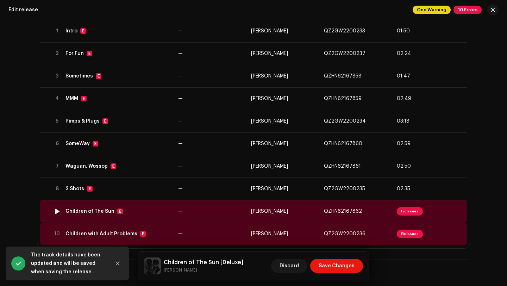
click at [290, 211] on td "[PERSON_NAME]" at bounding box center [284, 211] width 73 height 23
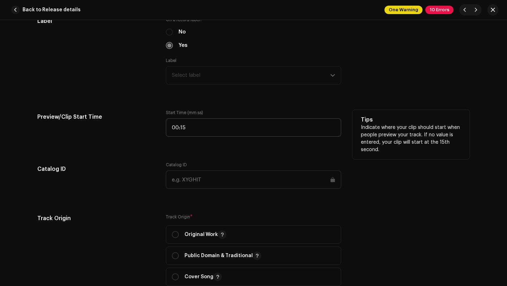
scroll to position [787, 0]
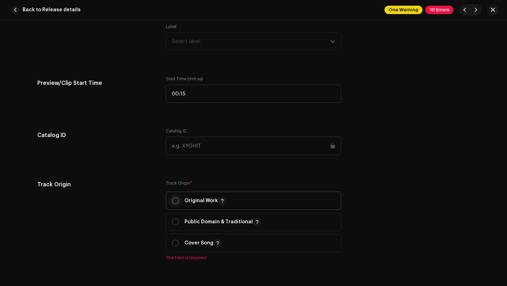
click at [175, 201] on input "radio" at bounding box center [175, 200] width 7 height 7
radio input "true"
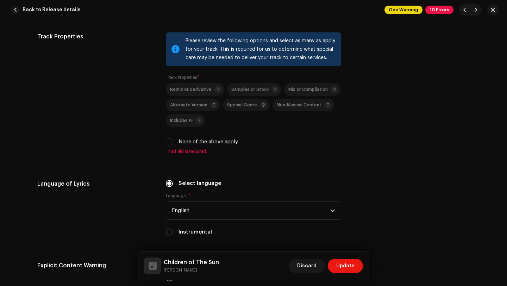
scroll to position [1090, 0]
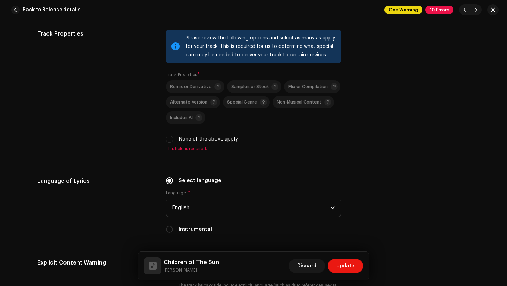
click at [167, 144] on div "Please review the following options and select as many as apply for your track.…" at bounding box center [253, 91] width 175 height 122
click at [167, 142] on input "None of the above apply" at bounding box center [169, 139] width 7 height 7
checkbox input "true"
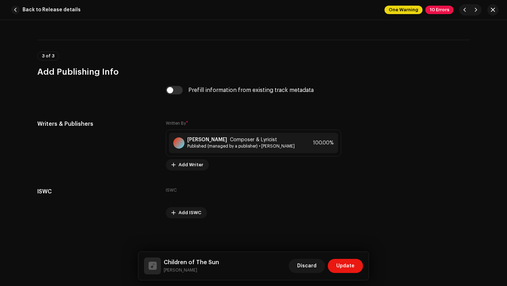
scroll to position [1456, 0]
click at [212, 143] on span "Published (managed by a publisher) • [PERSON_NAME]" at bounding box center [240, 146] width 107 height 6
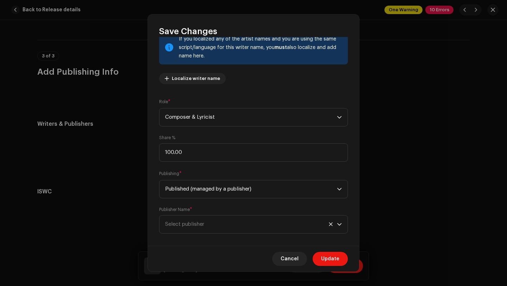
scroll to position [55, 0]
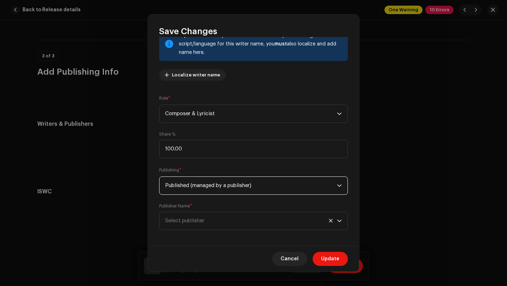
click at [227, 187] on span "Published (managed by a publisher)" at bounding box center [251, 186] width 172 height 18
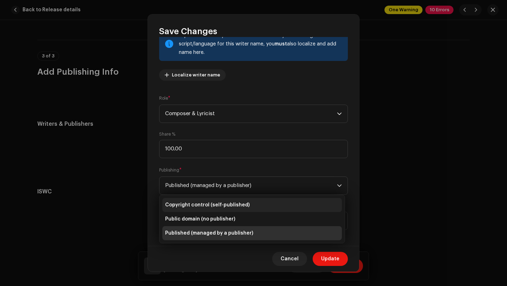
click at [223, 199] on li "Copyright control (self-published)" at bounding box center [252, 205] width 180 height 14
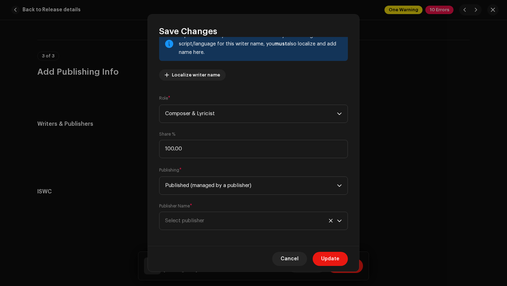
scroll to position [23, 0]
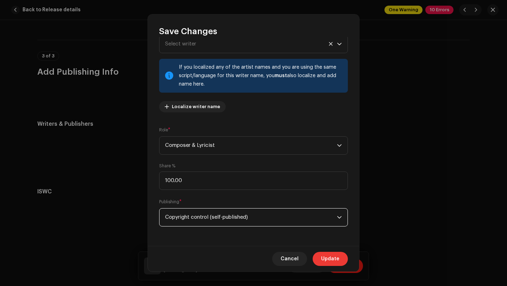
click at [319, 259] on button "Update" at bounding box center [330, 259] width 35 height 14
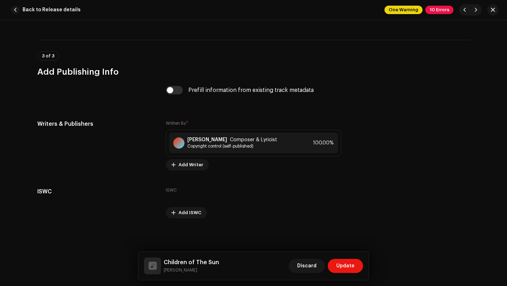
scroll to position [1450, 0]
click at [336, 262] on button "Update" at bounding box center [345, 266] width 35 height 14
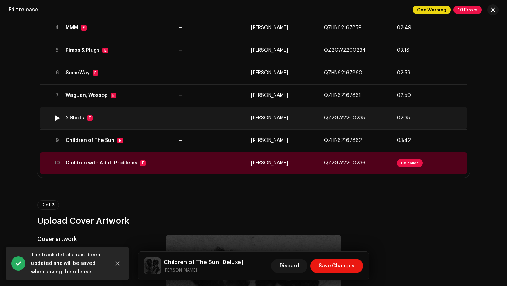
scroll to position [183, 0]
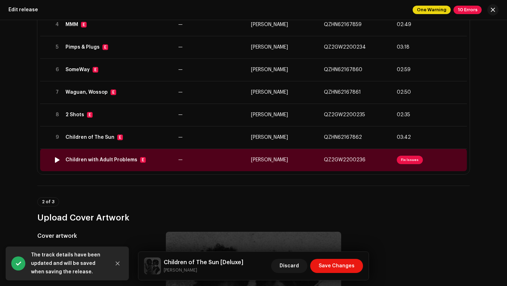
click at [202, 169] on td "—" at bounding box center [211, 160] width 73 height 23
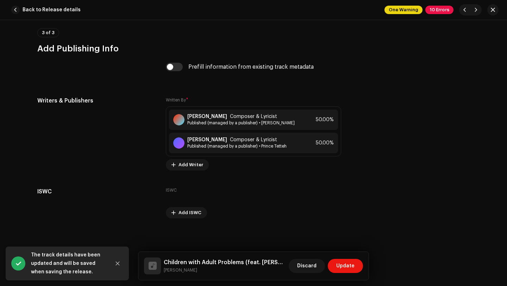
scroll to position [1518, 0]
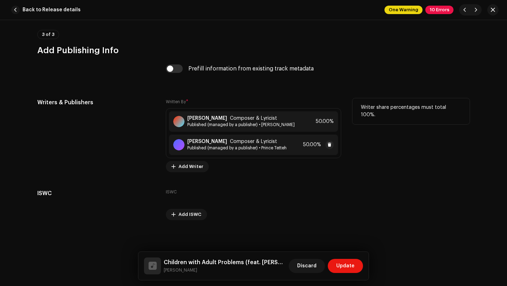
click at [217, 153] on div "[PERSON_NAME] Composer & Lyricist Published (managed by a publisher) • Prince T…" at bounding box center [253, 145] width 169 height 20
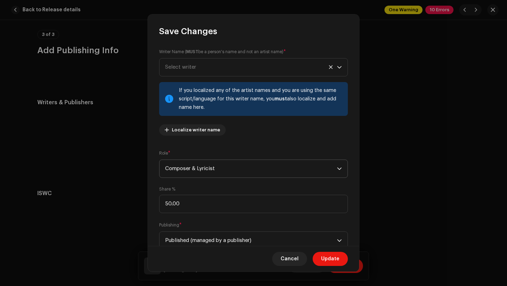
scroll to position [58, 0]
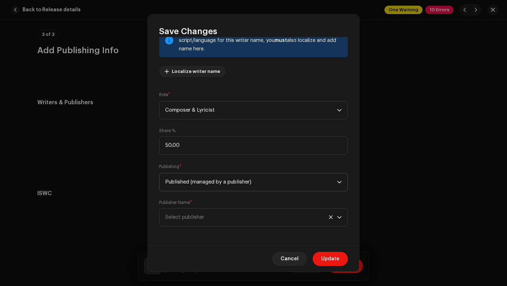
click at [208, 190] on span "Published (managed by a publisher)" at bounding box center [251, 182] width 172 height 18
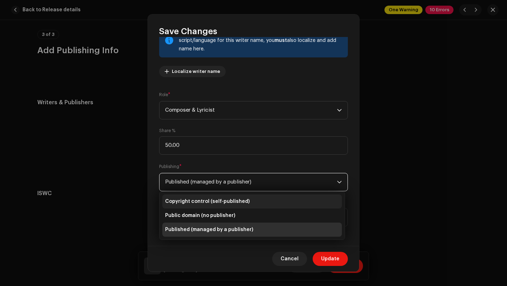
click at [205, 199] on span "Copyright control (self-published)" at bounding box center [207, 201] width 85 height 7
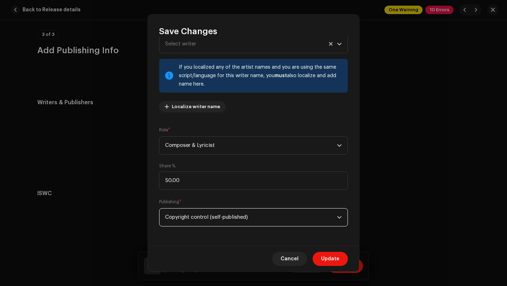
scroll to position [0, 0]
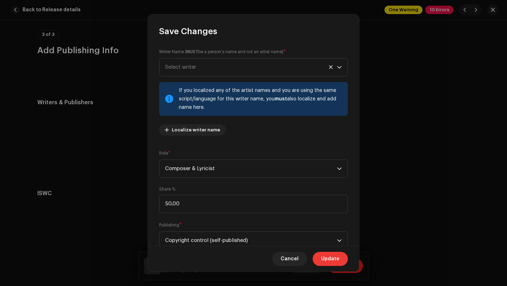
click at [319, 258] on button "Update" at bounding box center [330, 259] width 35 height 14
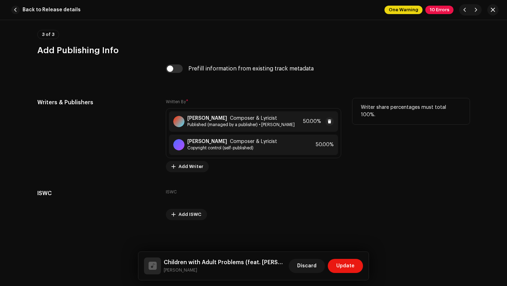
click at [262, 128] on div "[PERSON_NAME] Composer & Lyricist Published (managed by a publisher) • [PERSON_…" at bounding box center [253, 121] width 169 height 20
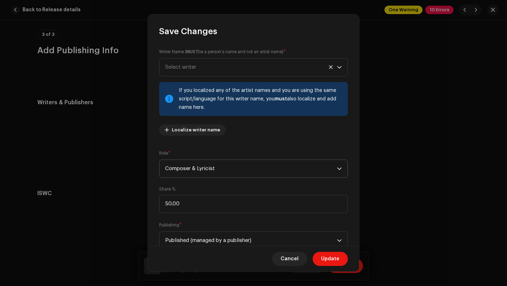
scroll to position [58, 0]
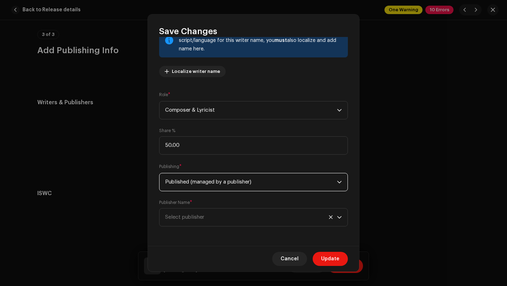
click at [240, 185] on span "Published (managed by a publisher)" at bounding box center [251, 182] width 172 height 18
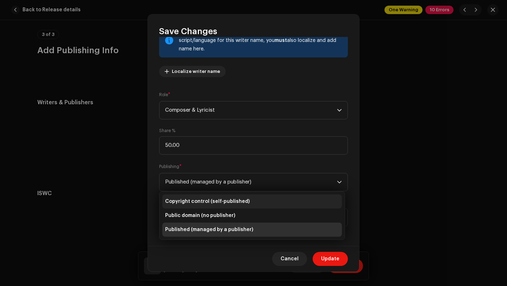
click at [236, 200] on span "Copyright control (self-published)" at bounding box center [207, 201] width 85 height 7
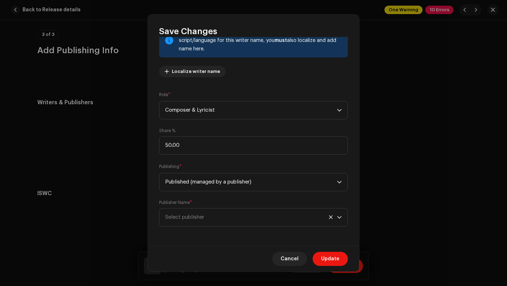
scroll to position [23, 0]
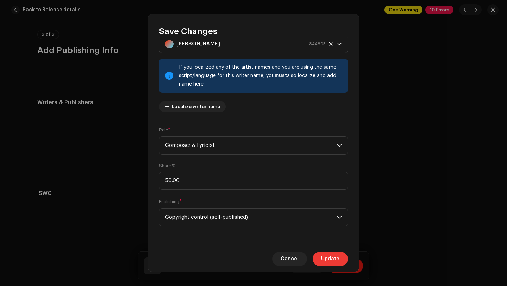
click at [338, 258] on span "Update" at bounding box center [330, 259] width 18 height 14
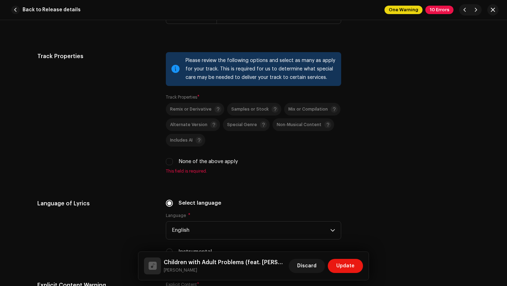
scroll to position [1101, 0]
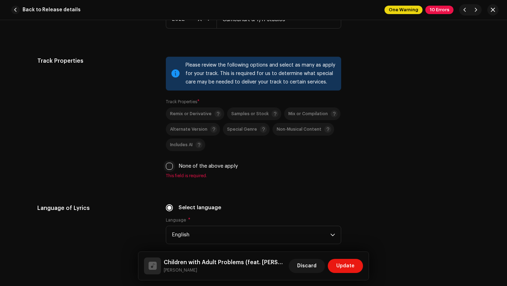
click at [166, 167] on input "None of the above apply" at bounding box center [169, 166] width 7 height 7
checkbox input "true"
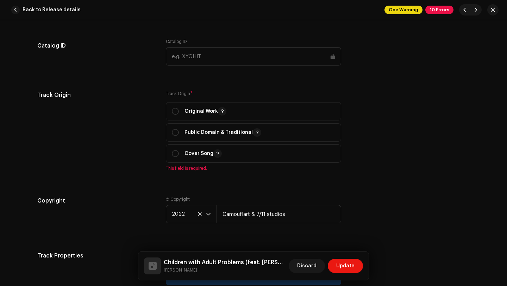
scroll to position [906, 0]
click at [174, 111] on input "radio" at bounding box center [175, 112] width 7 height 7
radio input "true"
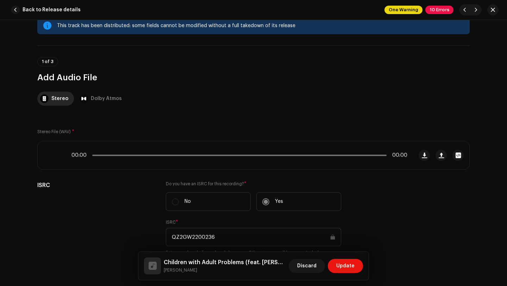
scroll to position [0, 0]
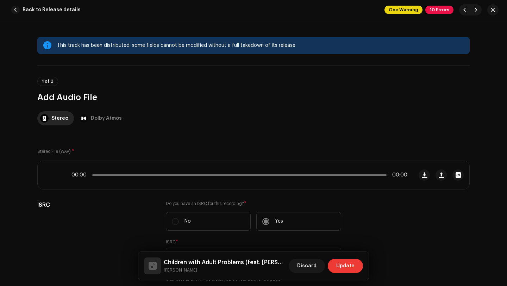
click at [335, 263] on button "Update" at bounding box center [345, 266] width 35 height 14
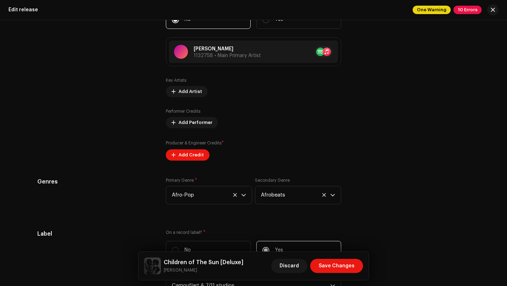
scroll to position [944, 0]
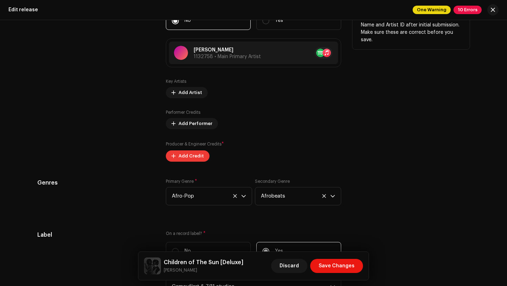
click at [182, 158] on span "Add Credit" at bounding box center [191, 156] width 25 height 14
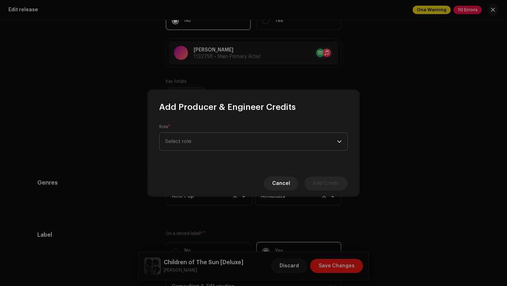
click at [184, 140] on span "Select role" at bounding box center [251, 142] width 172 height 18
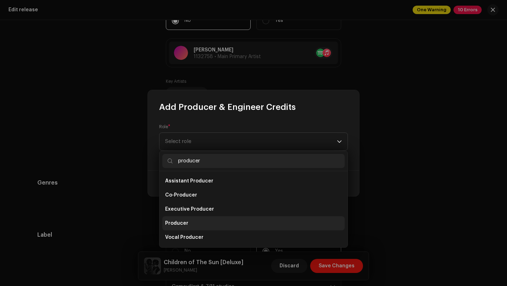
type input "producer"
click at [180, 223] on span "Producer" at bounding box center [176, 223] width 23 height 7
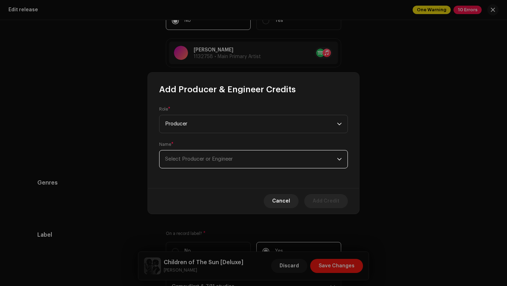
click at [186, 162] on span "Select Producer or Engineer" at bounding box center [251, 159] width 172 height 18
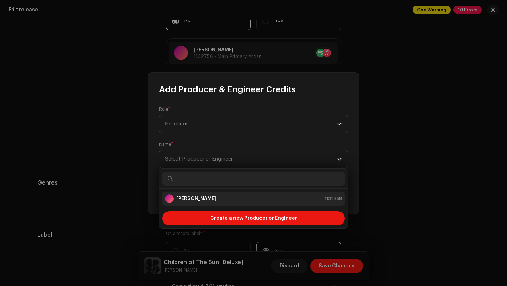
click at [185, 203] on li "[PERSON_NAME] 1132758" at bounding box center [253, 199] width 183 height 14
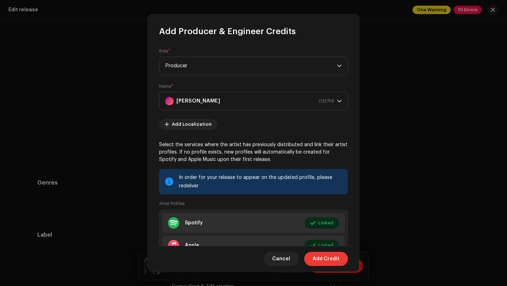
click at [325, 256] on span "Add Credit" at bounding box center [326, 259] width 27 height 14
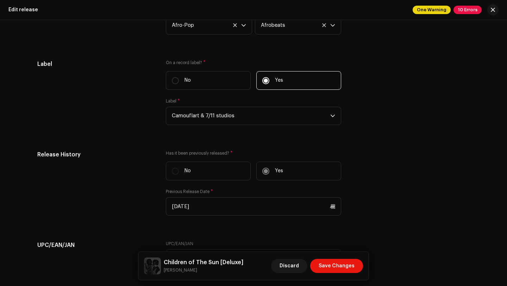
scroll to position [1342, 0]
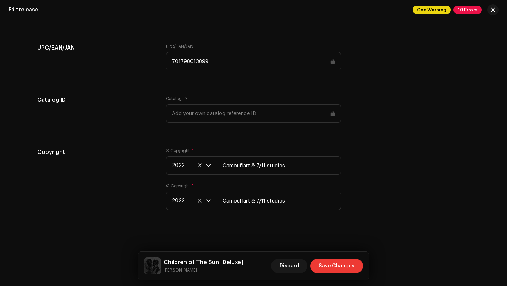
click at [336, 271] on span "Save Changes" at bounding box center [337, 266] width 36 height 14
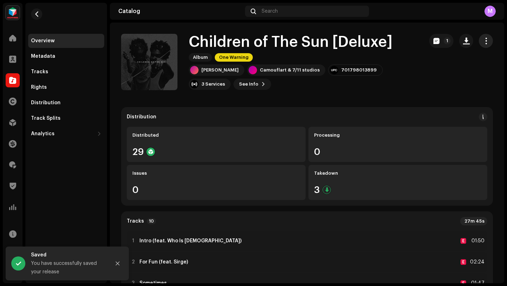
click at [483, 41] on span "button" at bounding box center [486, 41] width 7 height 6
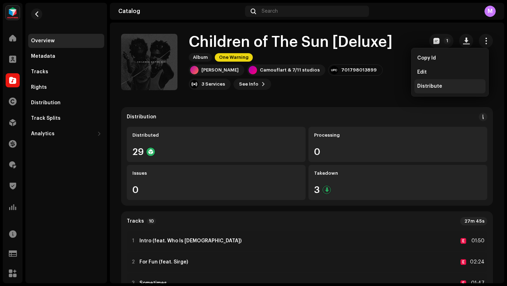
click at [427, 84] on span "Distribute" at bounding box center [430, 87] width 25 height 6
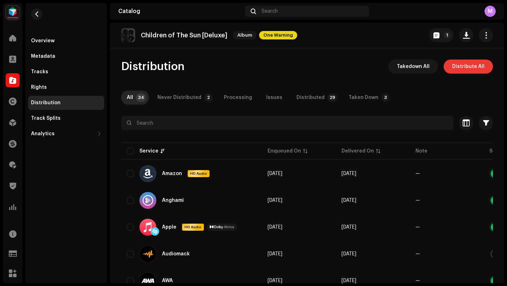
click at [457, 67] on span "Distribute All" at bounding box center [468, 67] width 32 height 14
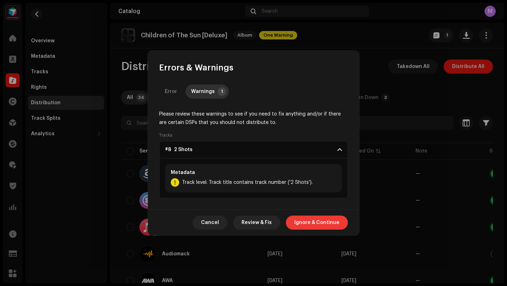
click at [326, 222] on span "Ignore & Continue" at bounding box center [317, 223] width 45 height 14
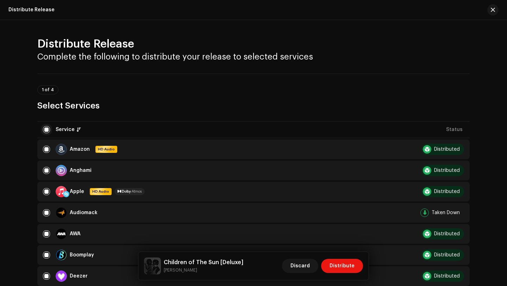
click at [44, 129] on input "checkbox" at bounding box center [46, 129] width 7 height 7
checkbox input "false"
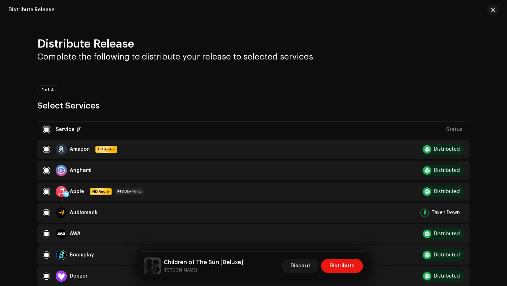
checkbox input "false"
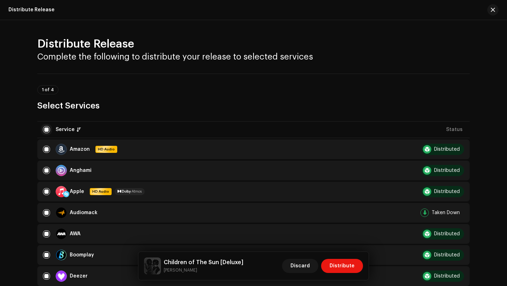
checkbox input "false"
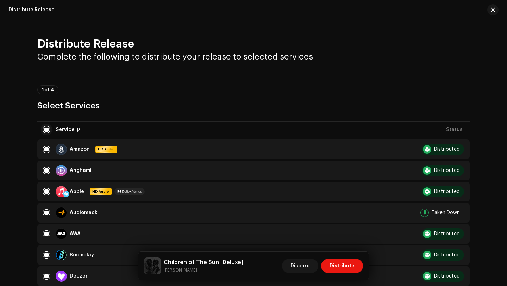
checkbox input "false"
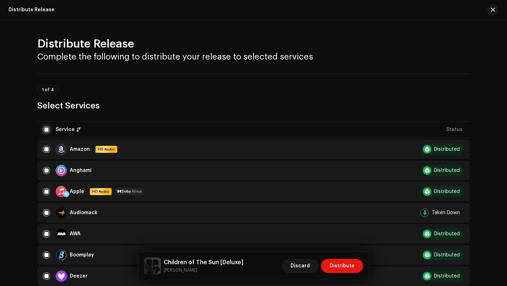
checkbox input "false"
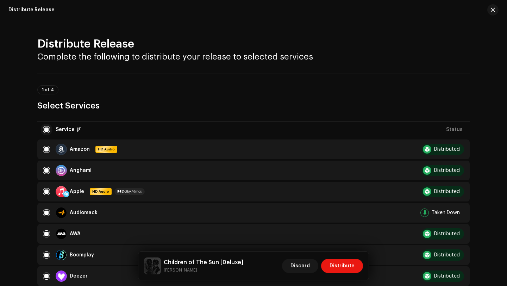
checkbox input "false"
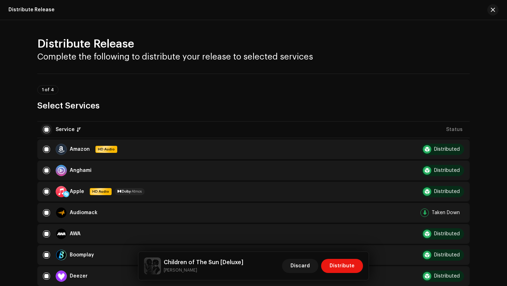
checkbox input "false"
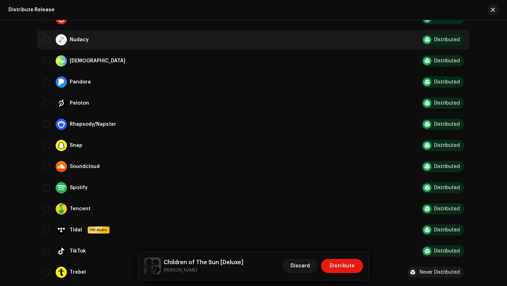
scroll to position [470, 0]
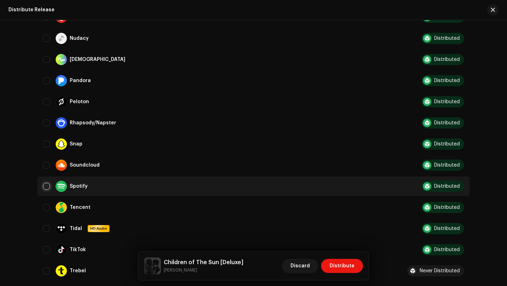
click at [45, 187] on input "Row Unselected" at bounding box center [46, 186] width 7 height 7
checkbox input "true"
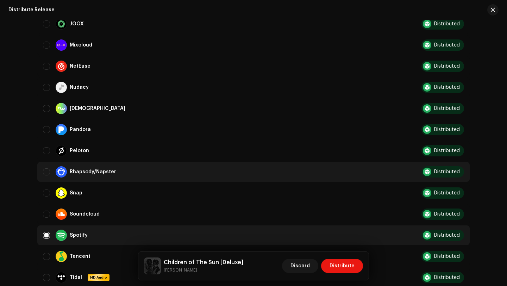
scroll to position [418, 0]
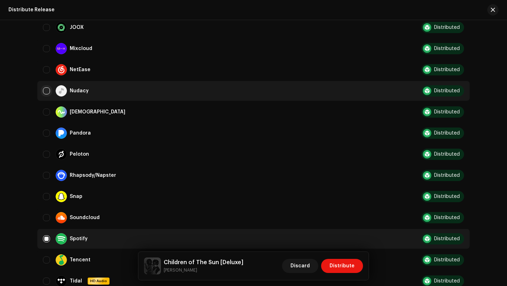
click at [43, 90] on input "Row Unselected" at bounding box center [46, 90] width 7 height 7
checkbox input "true"
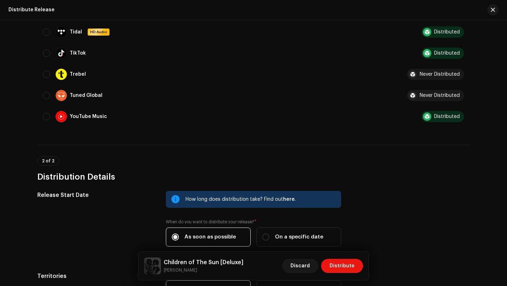
scroll to position [757, 0]
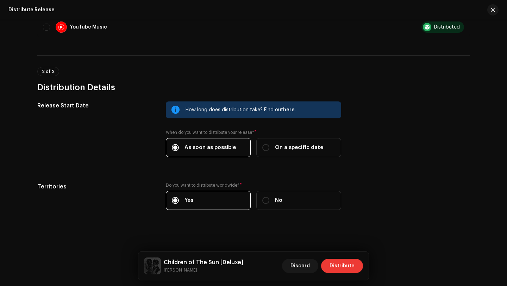
click at [344, 267] on span "Distribute" at bounding box center [342, 266] width 25 height 14
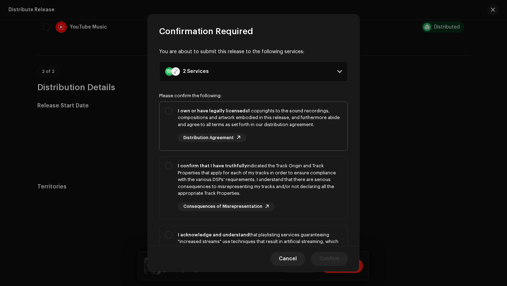
click at [283, 129] on div "I own or have legally licensed all copyrights to the sound recordings, composit…" at bounding box center [260, 124] width 164 height 35
checkbox input "true"
click at [265, 173] on div "I confirm that I have truthfully indicated the Track Origin and Track Propertie…" at bounding box center [260, 179] width 164 height 35
checkbox input "true"
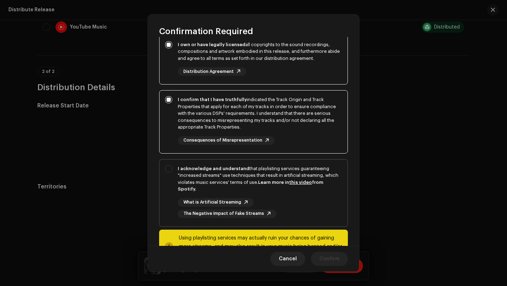
scroll to position [67, 0]
click at [271, 178] on div "I acknowledge and understand that playlisting services guaranteeing "increased …" at bounding box center [260, 178] width 164 height 27
checkbox input "true"
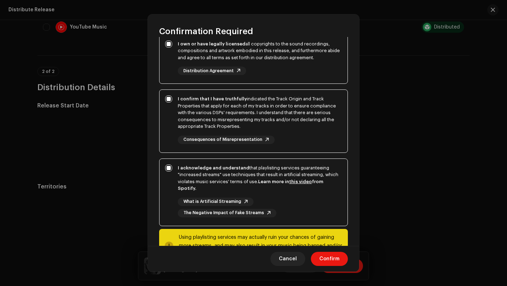
scroll to position [95, 0]
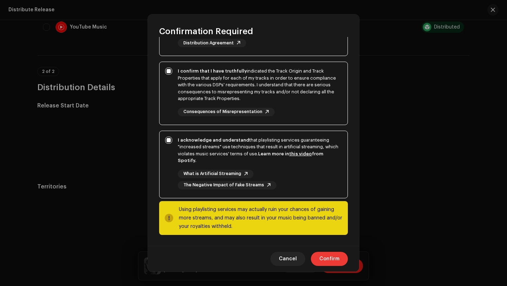
click at [331, 256] on span "Confirm" at bounding box center [330, 259] width 20 height 14
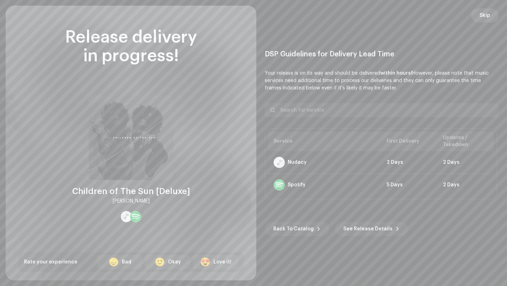
click at [486, 17] on span "Skip" at bounding box center [485, 15] width 11 height 14
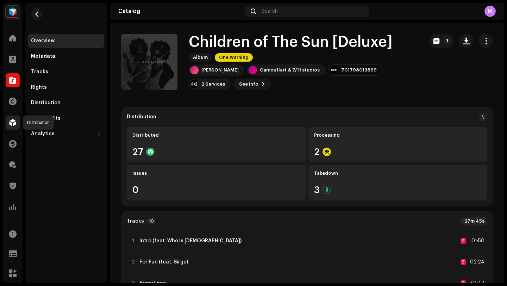
click at [9, 123] on span at bounding box center [12, 123] width 7 height 6
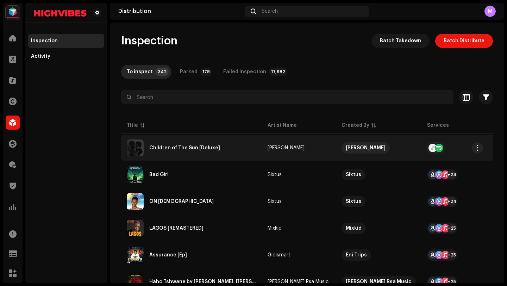
click at [237, 149] on div "Children of The Sun [Deluxe]" at bounding box center [192, 148] width 130 height 17
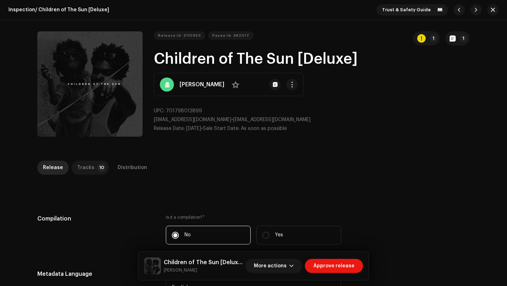
click at [77, 164] on div "Tracks" at bounding box center [85, 168] width 17 height 14
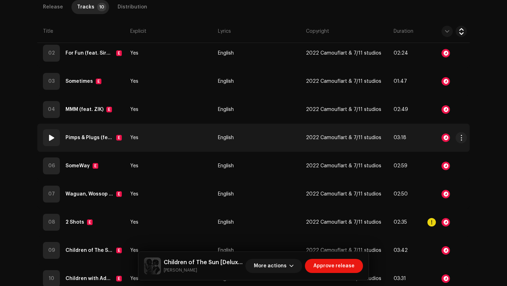
scroll to position [247, 0]
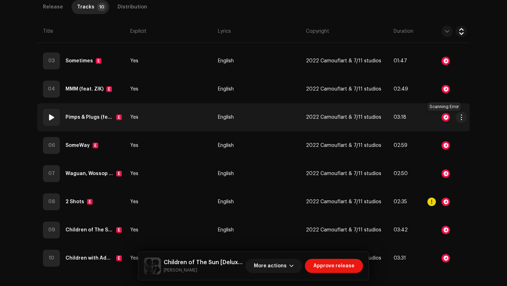
click at [444, 117] on div at bounding box center [446, 117] width 8 height 8
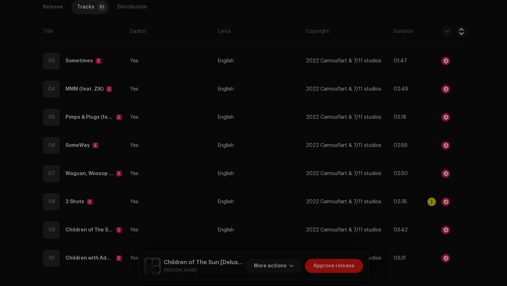
click at [425, 149] on div "Audio Recognition by AcrCloud is still processing the audio file. Do NOT approv…" at bounding box center [253, 143] width 507 height 286
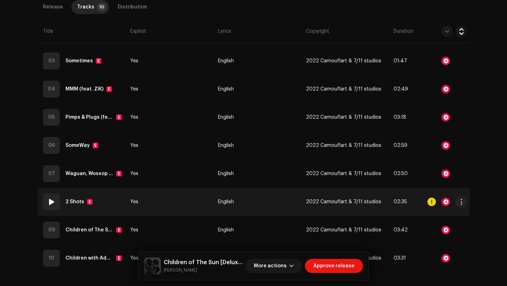
scroll to position [284, 0]
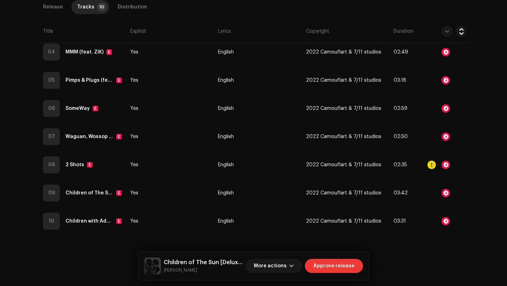
click at [329, 265] on span "Approve release" at bounding box center [334, 266] width 41 height 14
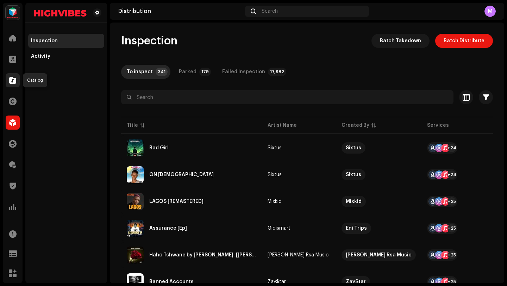
click at [10, 79] on span at bounding box center [12, 81] width 7 height 6
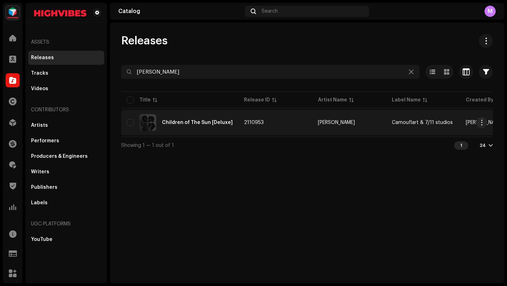
click at [286, 127] on td "2110953" at bounding box center [276, 122] width 74 height 25
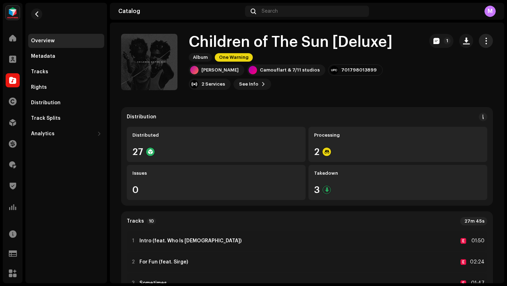
click at [483, 42] on span "button" at bounding box center [486, 41] width 7 height 6
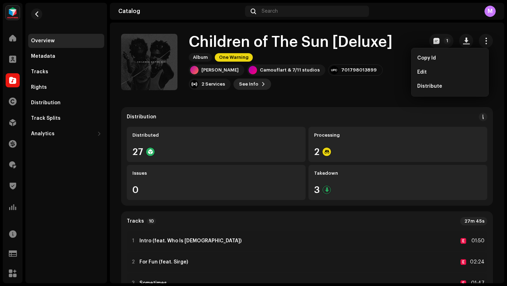
click at [234, 81] on button "See Info" at bounding box center [253, 84] width 38 height 11
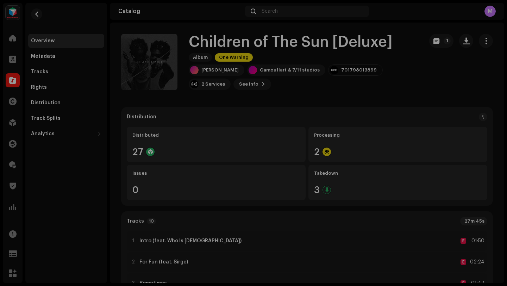
click at [405, 107] on div "Children of The Sun [Deluxe] 2110953 Metadata Distribution Metadata Language En…" at bounding box center [253, 143] width 507 height 286
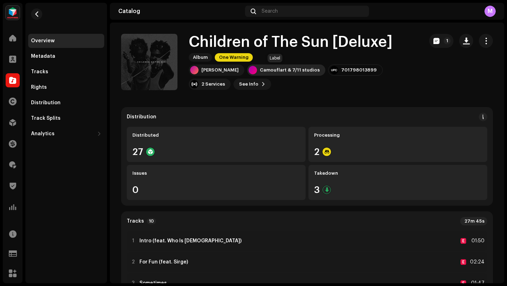
click at [280, 70] on div "Camouflart & 7/11 studios" at bounding box center [290, 70] width 60 height 6
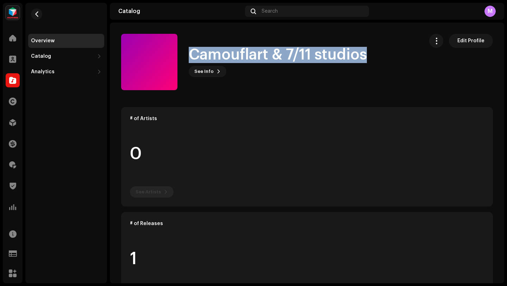
drag, startPoint x: 190, startPoint y: 53, endPoint x: 372, endPoint y: 60, distance: 182.7
click at [373, 61] on div "Camouflart & 7/11 studios See Info Edit Profile" at bounding box center [269, 62] width 297 height 56
copy h1 "Camouflart & 7/11 studios"
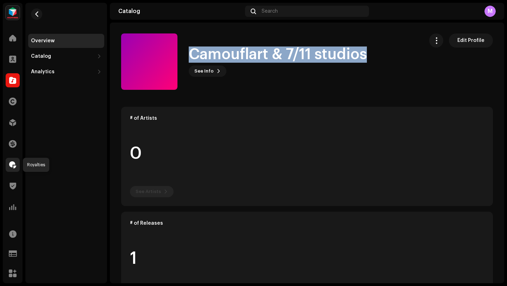
click at [12, 168] on div at bounding box center [13, 165] width 14 height 14
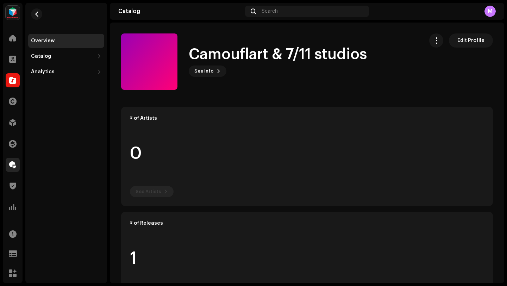
click at [12, 168] on div at bounding box center [13, 165] width 14 height 14
click at [14, 163] on span at bounding box center [12, 165] width 7 height 6
click at [12, 61] on span at bounding box center [12, 59] width 7 height 6
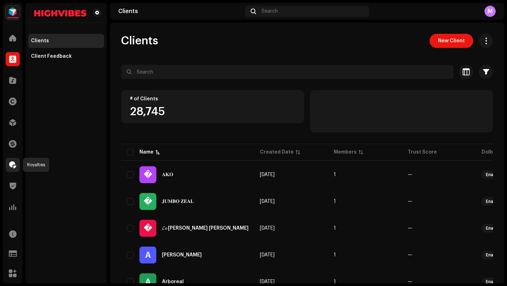
click at [10, 165] on span at bounding box center [12, 165] width 7 height 6
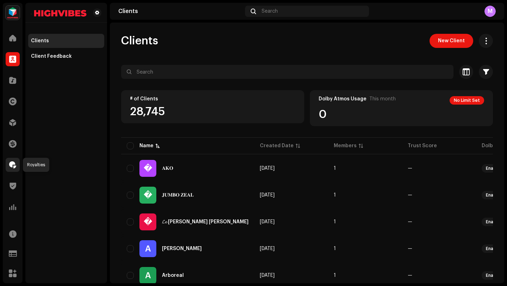
click at [13, 162] on span at bounding box center [12, 165] width 7 height 6
click at [11, 128] on div at bounding box center [13, 123] width 14 height 14
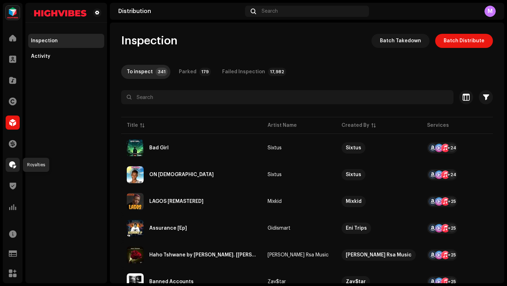
click at [11, 165] on span at bounding box center [12, 165] width 7 height 6
click at [11, 163] on span at bounding box center [12, 165] width 7 height 6
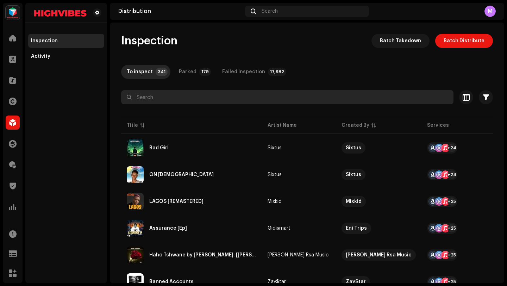
click at [151, 103] on input "text" at bounding box center [287, 97] width 333 height 14
paste input "Camouflart & 7/11 studios"
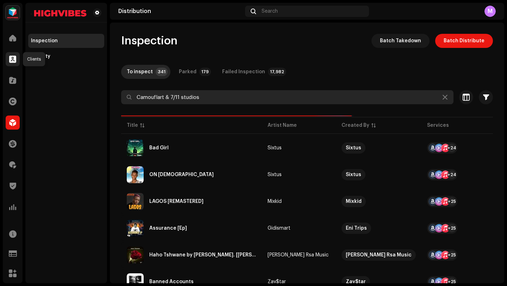
type input "Camouflart & 7/11 studios"
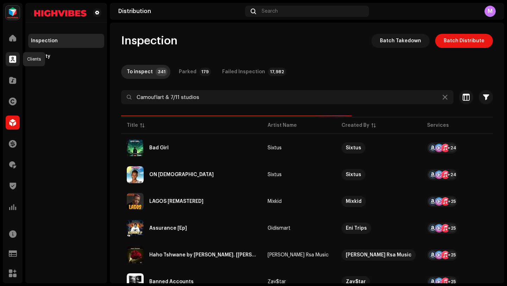
click at [11, 58] on span at bounding box center [12, 59] width 7 height 6
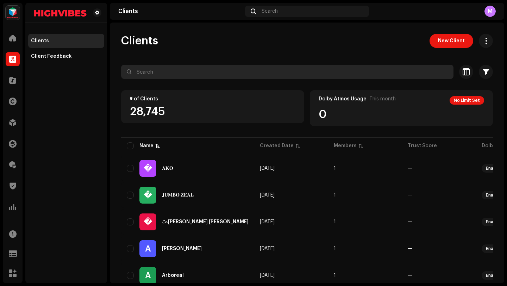
click at [156, 75] on input "text" at bounding box center [287, 72] width 333 height 14
paste input "Camouflart & 7/11 studios"
type input "Camouflart & 7/11 studios"
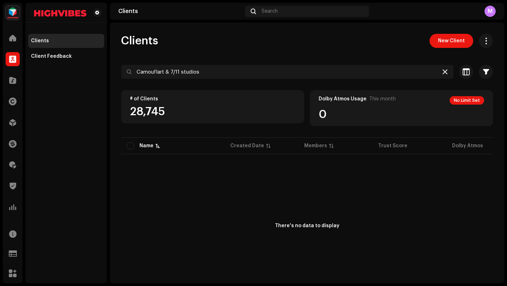
type input "Camouflart & 7/11 studios"
click at [442, 75] on div at bounding box center [445, 72] width 8 height 8
click at [442, 68] on div at bounding box center [445, 72] width 8 height 8
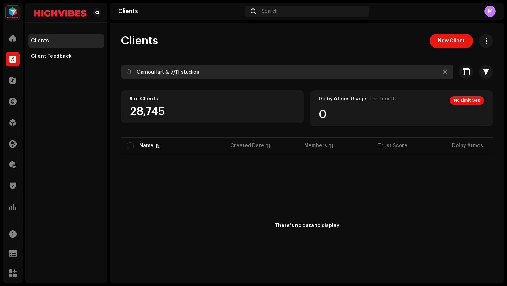
drag, startPoint x: 208, startPoint y: 71, endPoint x: 132, endPoint y: 60, distance: 76.9
click at [132, 60] on div "Clients New Client Camouflart & 7/11 studios Selected 0 Deselect all 0 Options …" at bounding box center [307, 165] width 395 height 263
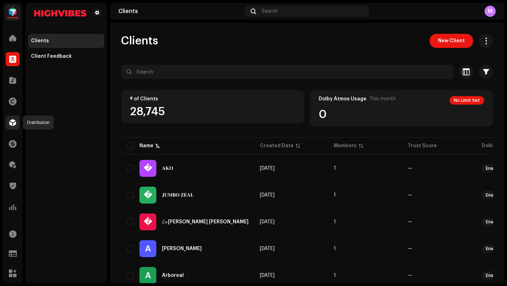
click at [12, 125] on span at bounding box center [12, 123] width 7 height 6
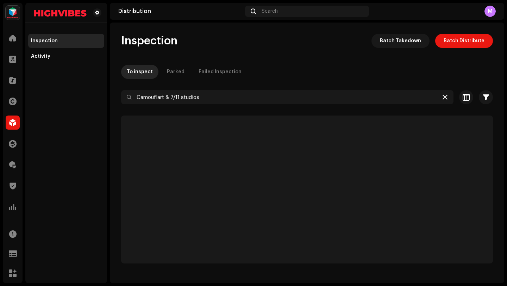
click at [446, 98] on icon at bounding box center [445, 97] width 5 height 6
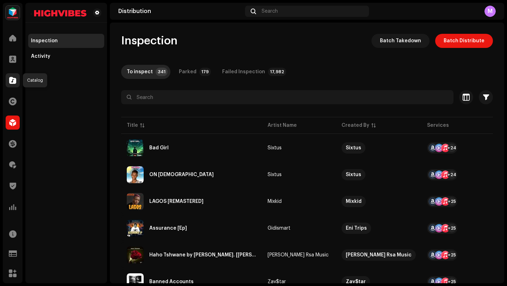
click at [12, 81] on span at bounding box center [12, 81] width 7 height 6
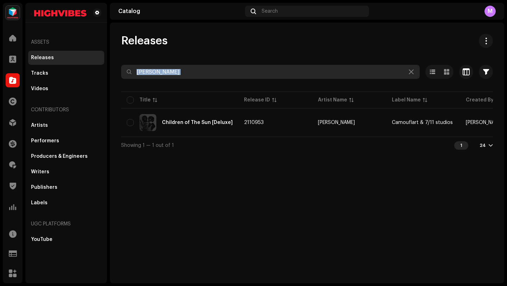
drag, startPoint x: 168, startPoint y: 79, endPoint x: 138, endPoint y: 68, distance: 31.5
click at [138, 68] on re-o-filter-bar "Juma Mufasa Selected 0 Options Filters Distribution status Never Distributed Pr…" at bounding box center [307, 77] width 372 height 25
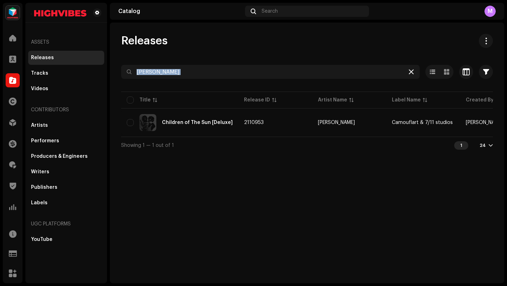
click at [412, 71] on icon at bounding box center [411, 72] width 5 height 6
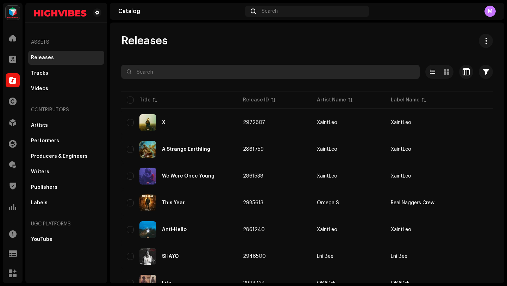
click at [179, 75] on input "text" at bounding box center [270, 72] width 299 height 14
paste input "Yung Smugg"
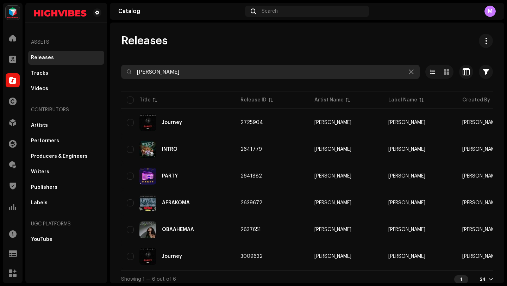
type input "Yung Smugg"
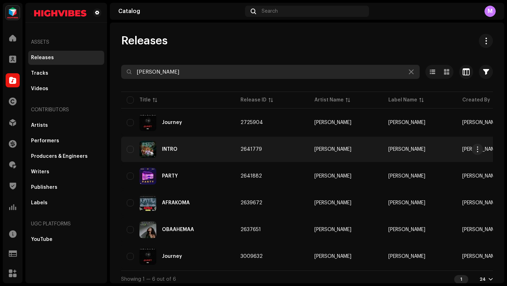
scroll to position [7, 0]
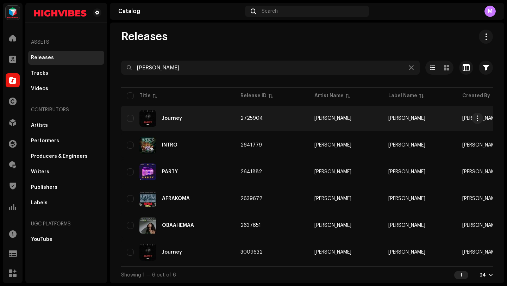
click at [282, 120] on td "2725904" at bounding box center [272, 118] width 74 height 25
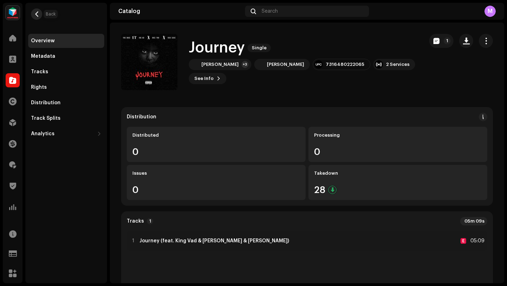
click at [40, 14] on button "button" at bounding box center [36, 13] width 11 height 11
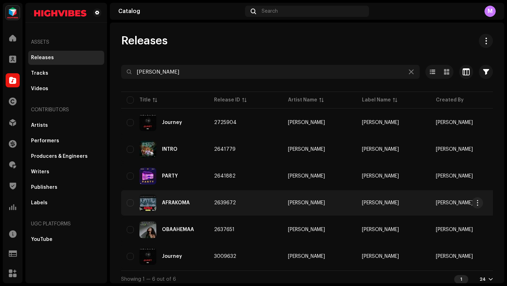
click at [206, 205] on td "AFRAKOMA" at bounding box center [164, 202] width 87 height 25
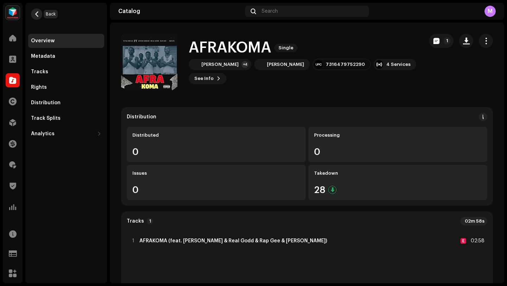
click at [38, 14] on span "button" at bounding box center [36, 14] width 5 height 6
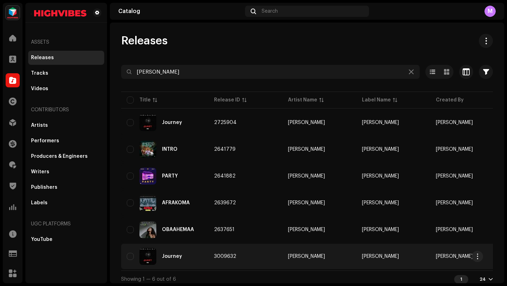
click at [202, 254] on div "Journey" at bounding box center [165, 256] width 76 height 17
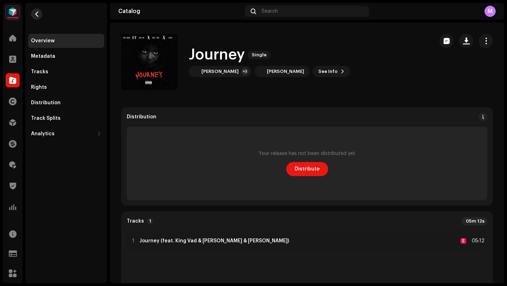
click at [37, 12] on span "button" at bounding box center [36, 14] width 5 height 6
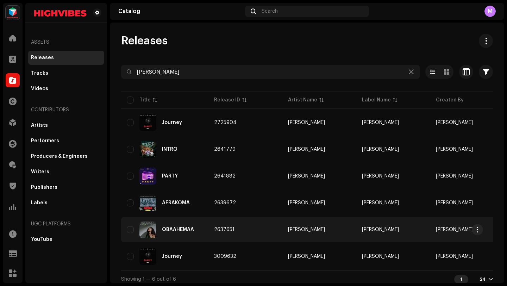
click at [209, 228] on td "2637651" at bounding box center [246, 229] width 74 height 25
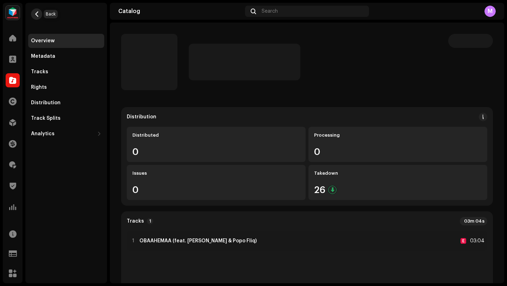
click at [39, 13] on button "button" at bounding box center [36, 13] width 11 height 11
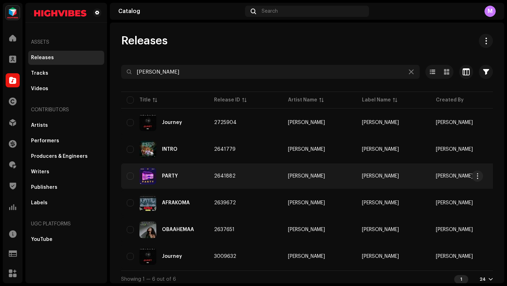
click at [197, 177] on div "PARTY" at bounding box center [165, 176] width 76 height 17
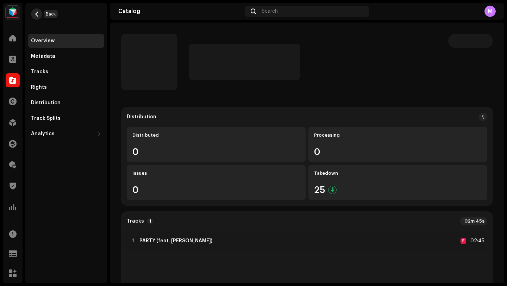
click at [36, 13] on span "button" at bounding box center [36, 14] width 5 height 6
